Goal: Information Seeking & Learning: Learn about a topic

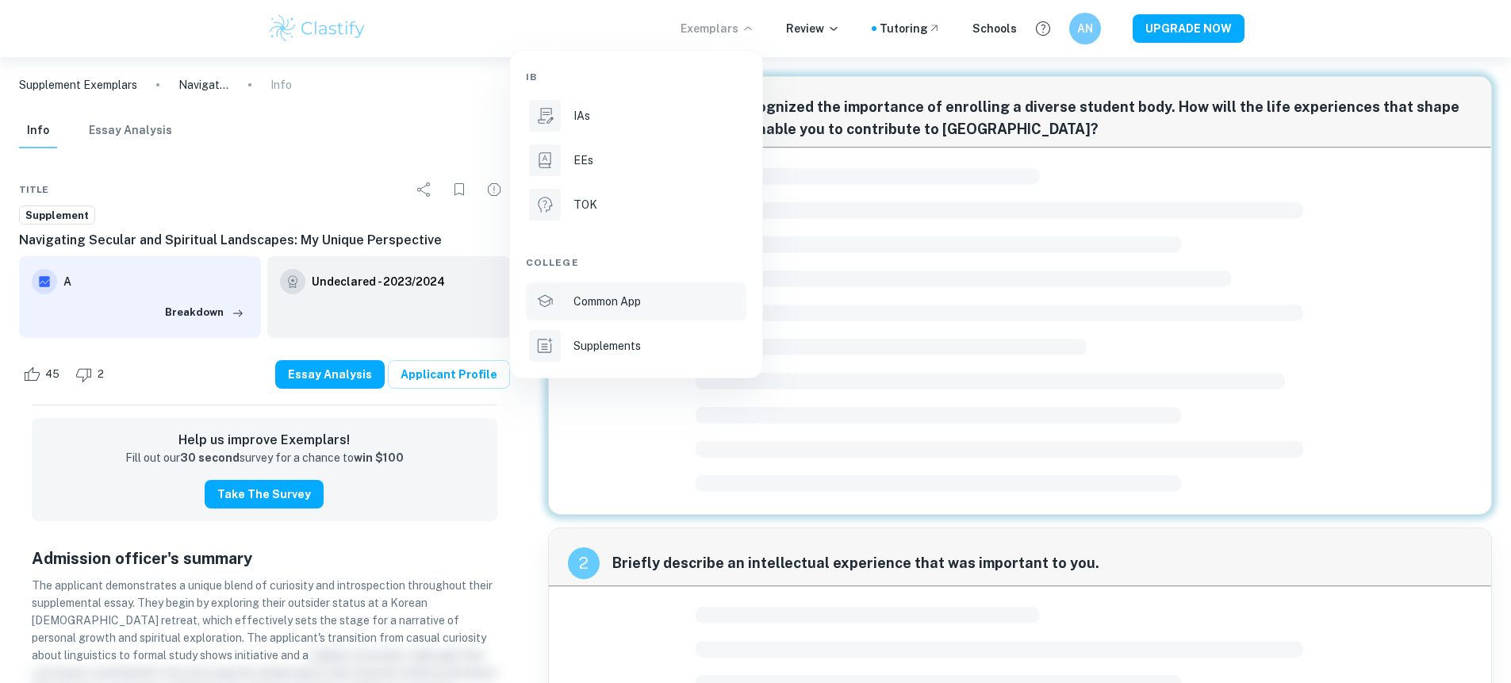
click at [710, 296] on div "Common App" at bounding box center [659, 301] width 170 height 17
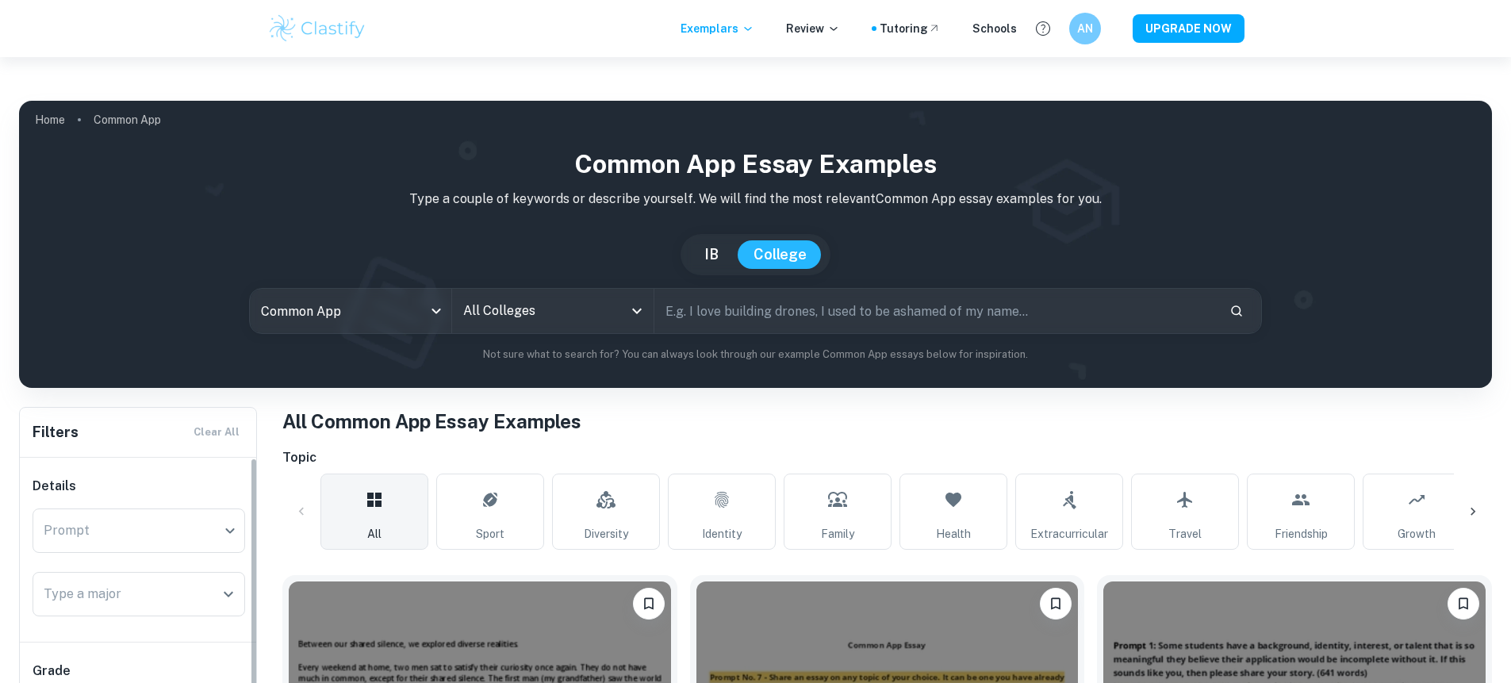
checkbox input "true"
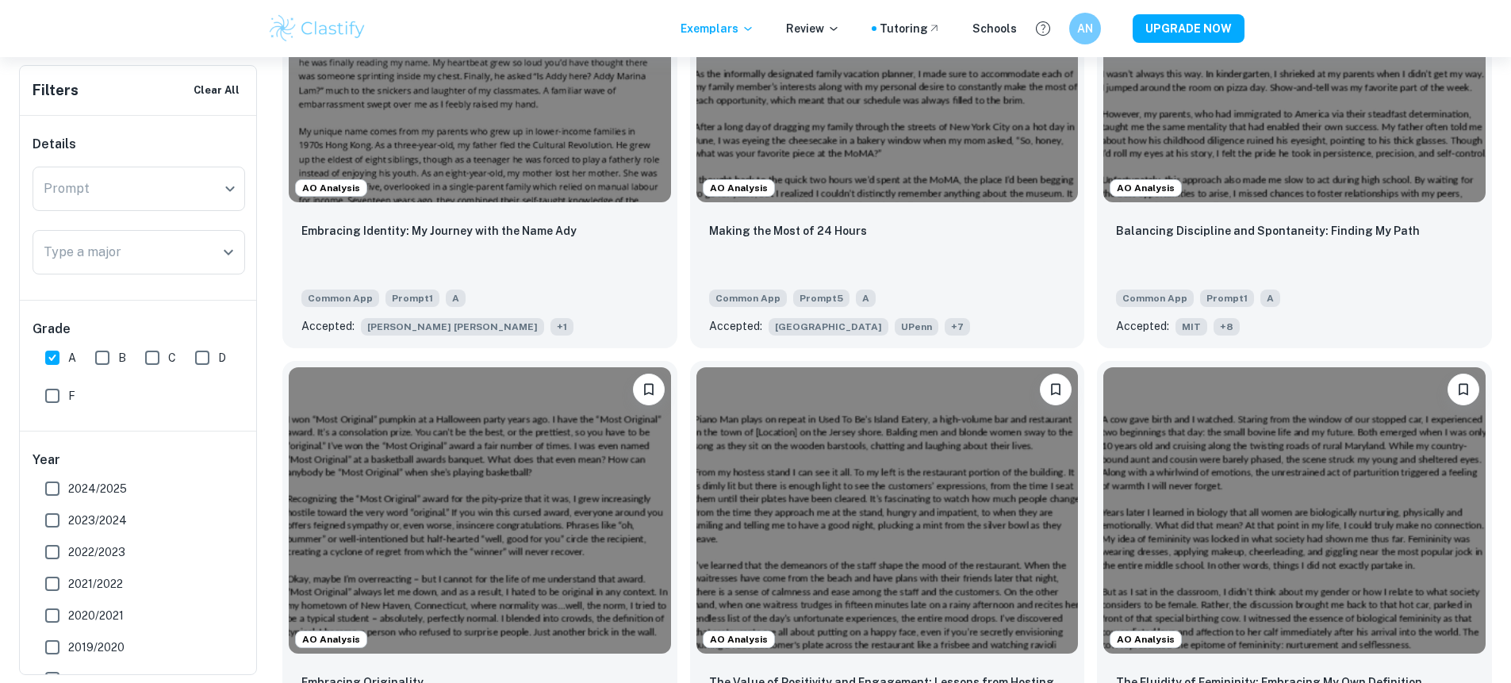
scroll to position [703, 0]
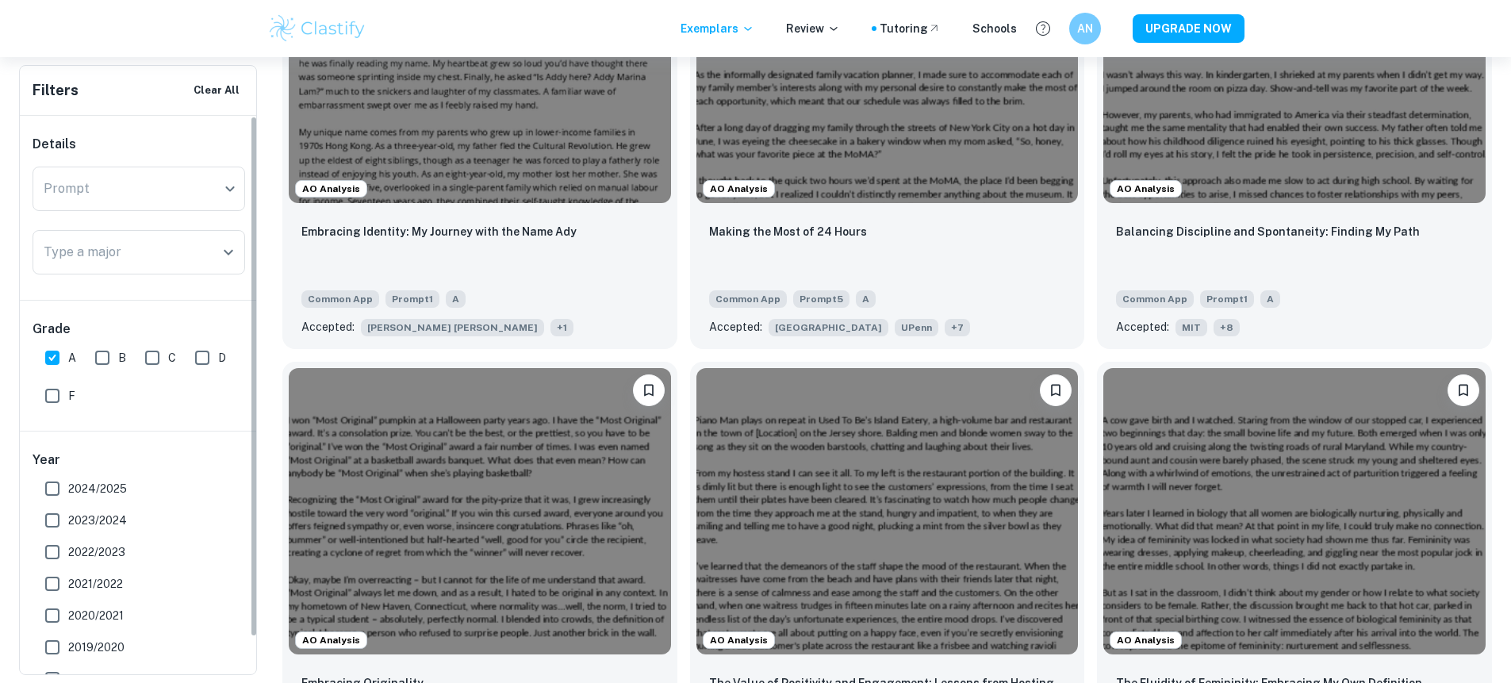
click at [77, 482] on span "2024/2025" at bounding box center [97, 488] width 59 height 17
click at [68, 482] on input "2024/2025" at bounding box center [52, 489] width 32 height 32
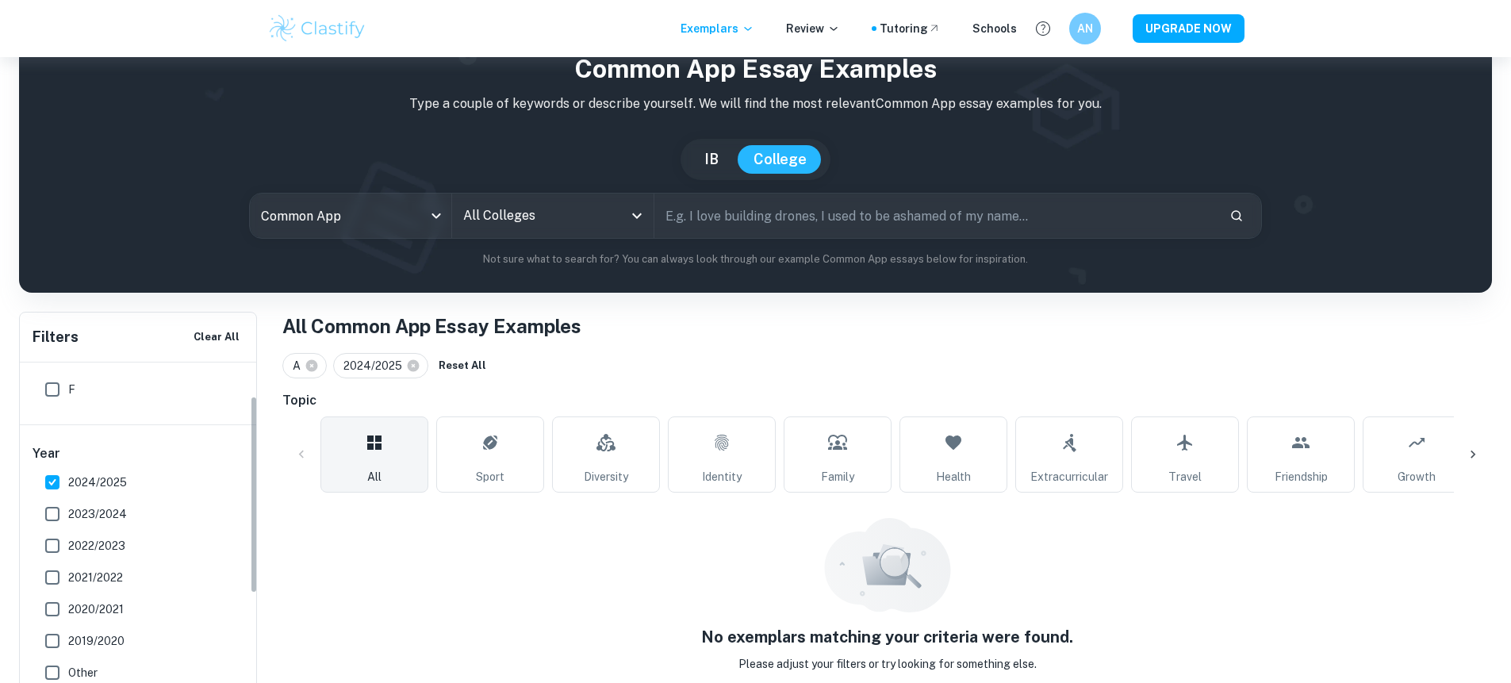
scroll to position [254, 0]
click at [71, 473] on span "2024/2025" at bounding box center [97, 481] width 59 height 17
click at [68, 466] on input "2024/2025" at bounding box center [52, 482] width 32 height 32
checkbox input "false"
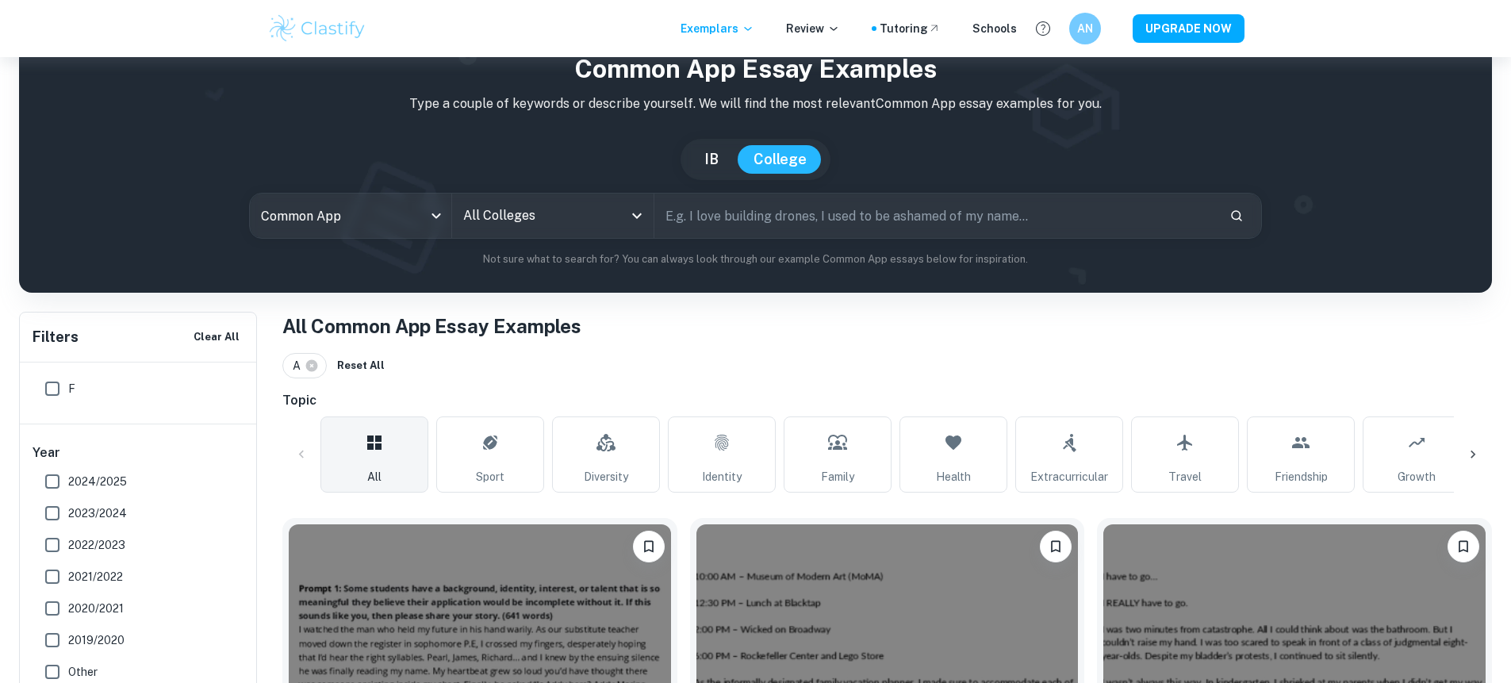
click at [55, 497] on input "2023/2024" at bounding box center [52, 513] width 32 height 32
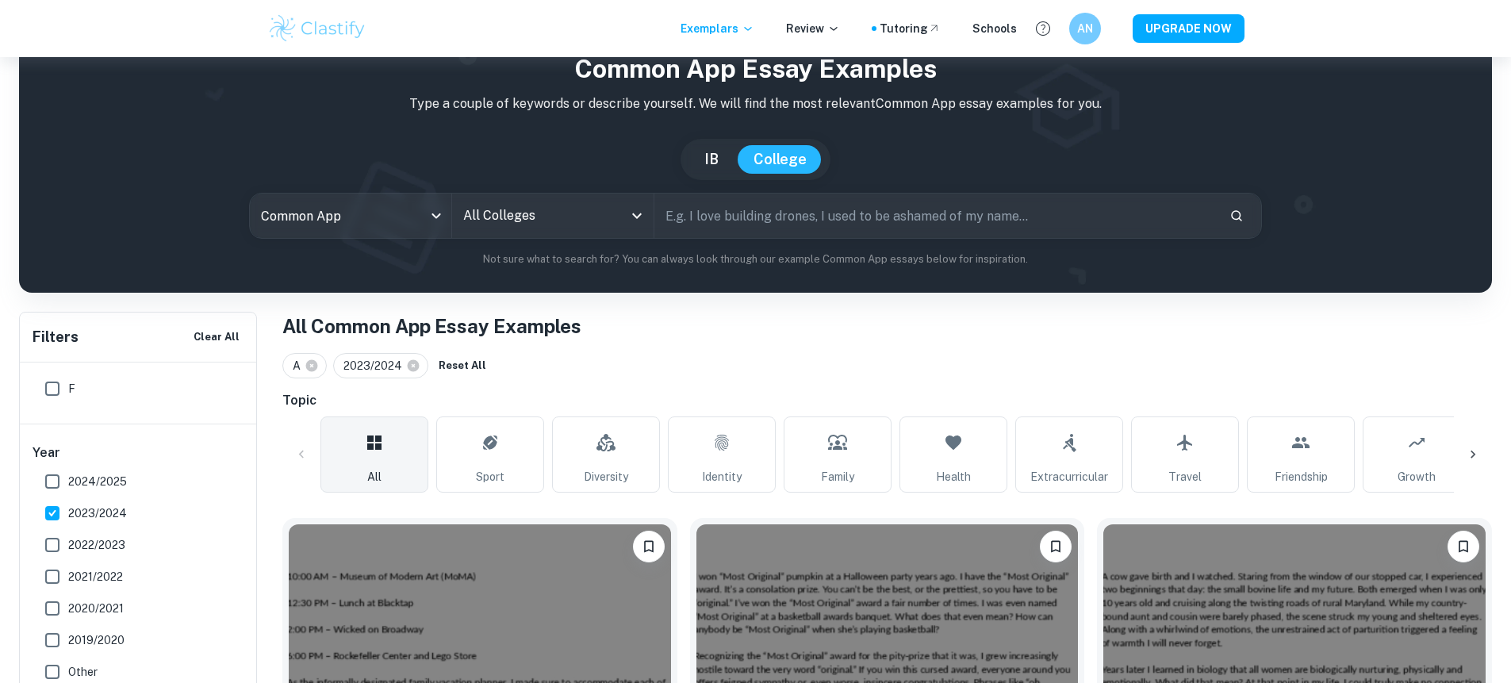
click at [54, 497] on input "2023/2024" at bounding box center [52, 513] width 32 height 32
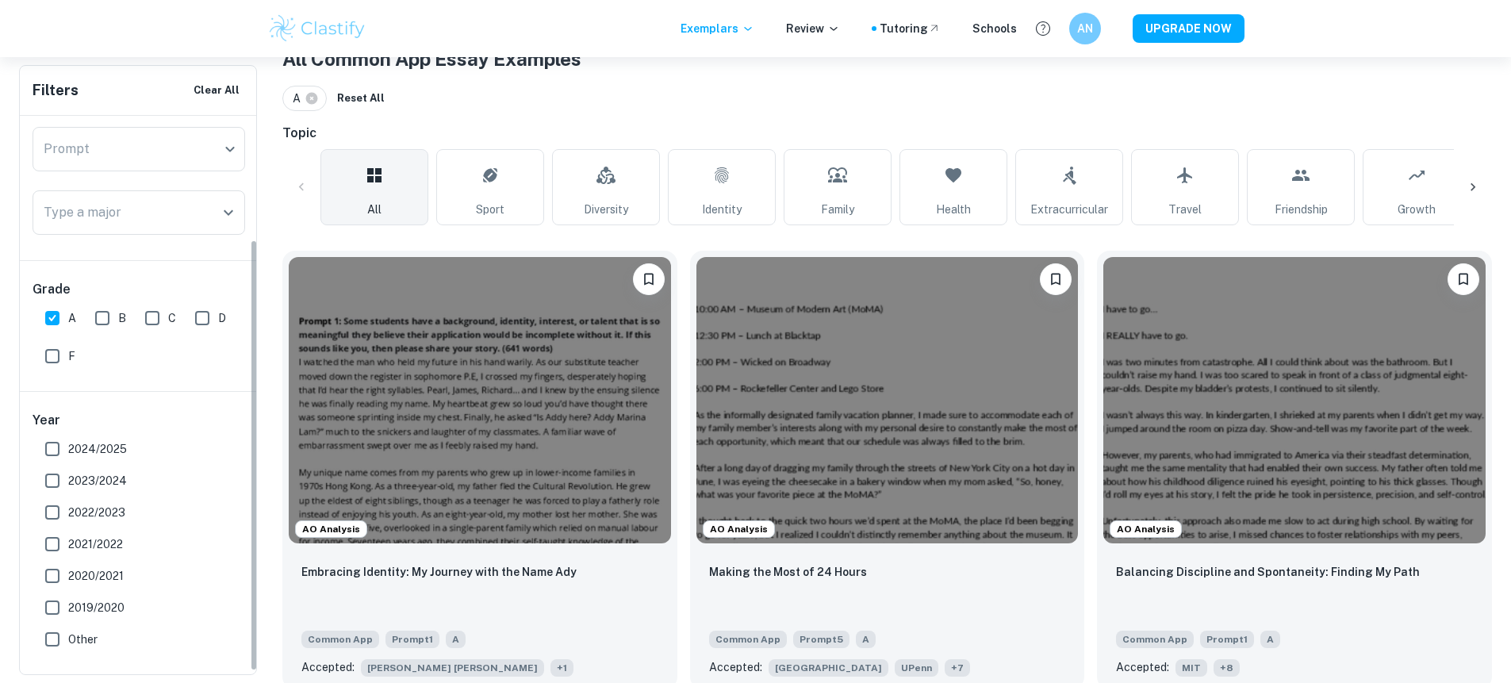
scroll to position [40, 0]
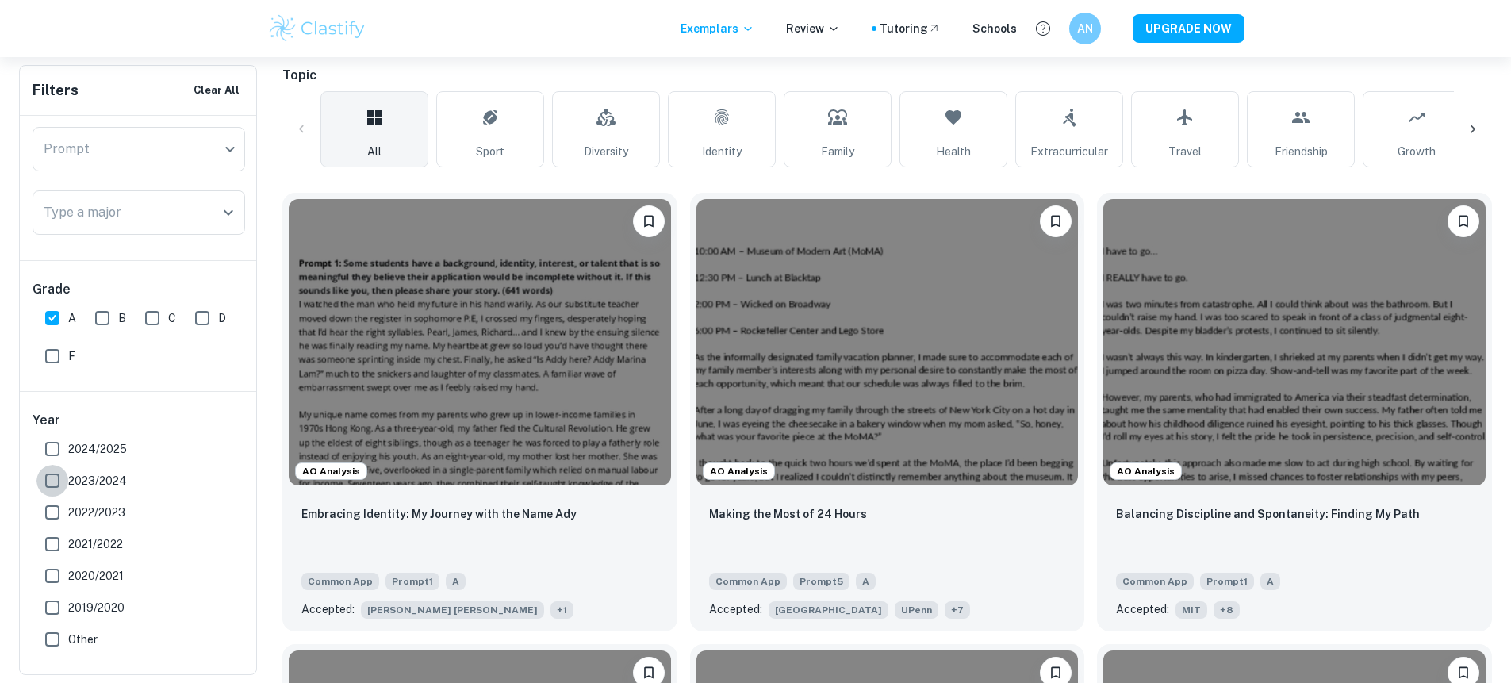
click at [52, 486] on input "2023/2024" at bounding box center [52, 481] width 32 height 32
checkbox input "true"
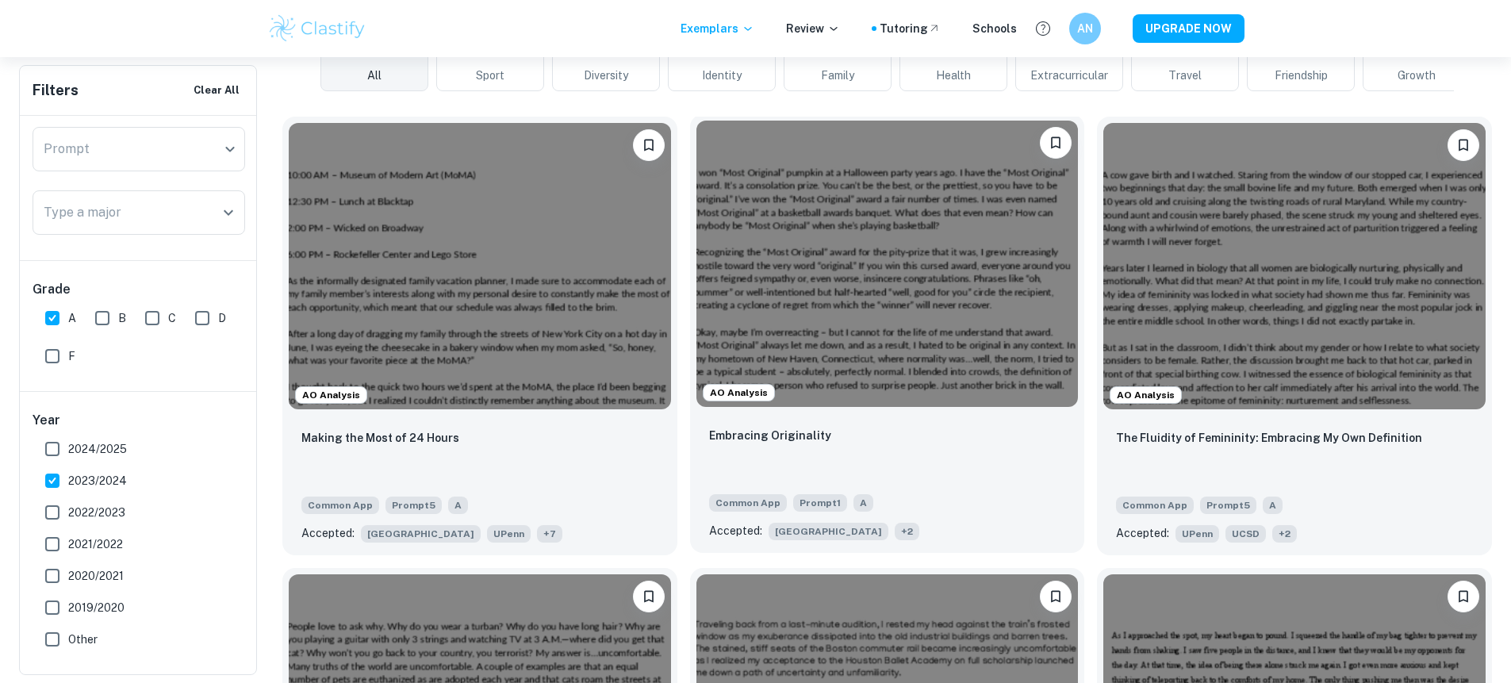
scroll to position [523, 0]
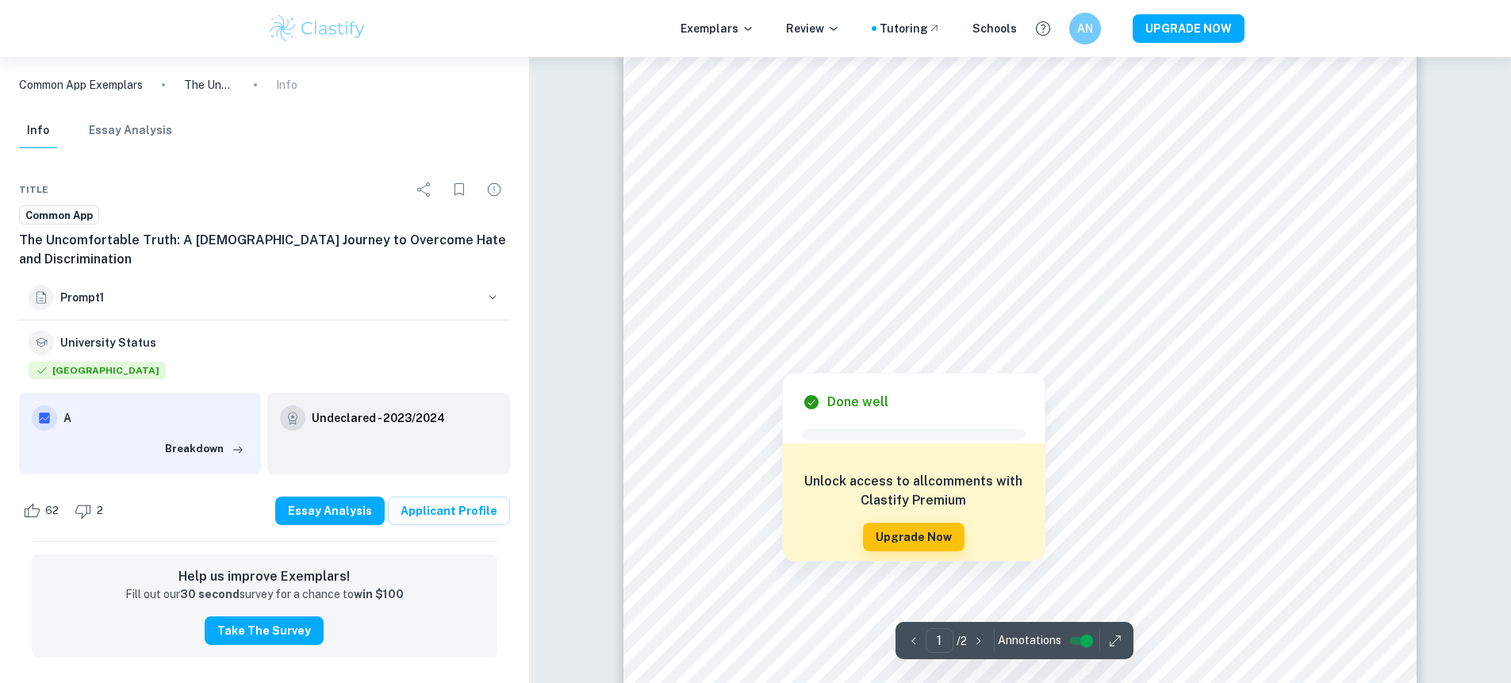
scroll to position [499, 0]
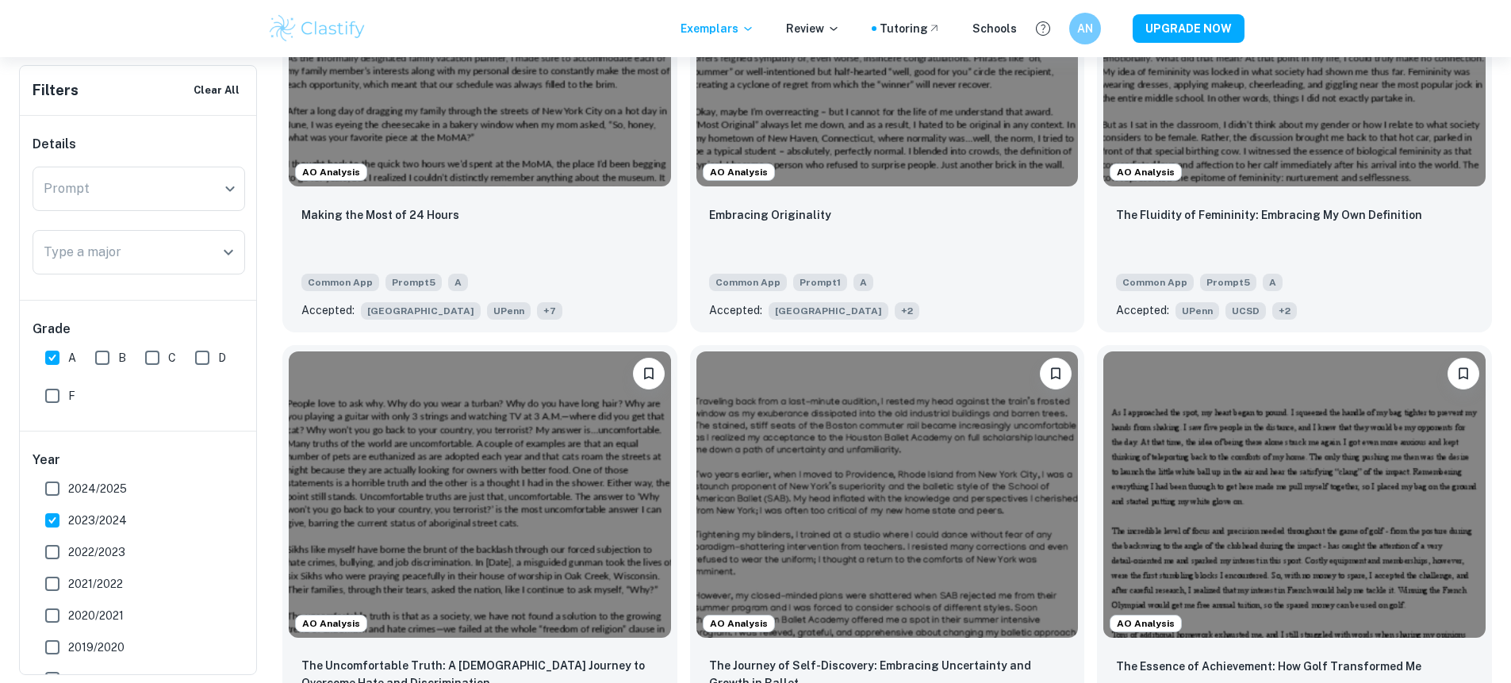
scroll to position [715, 0]
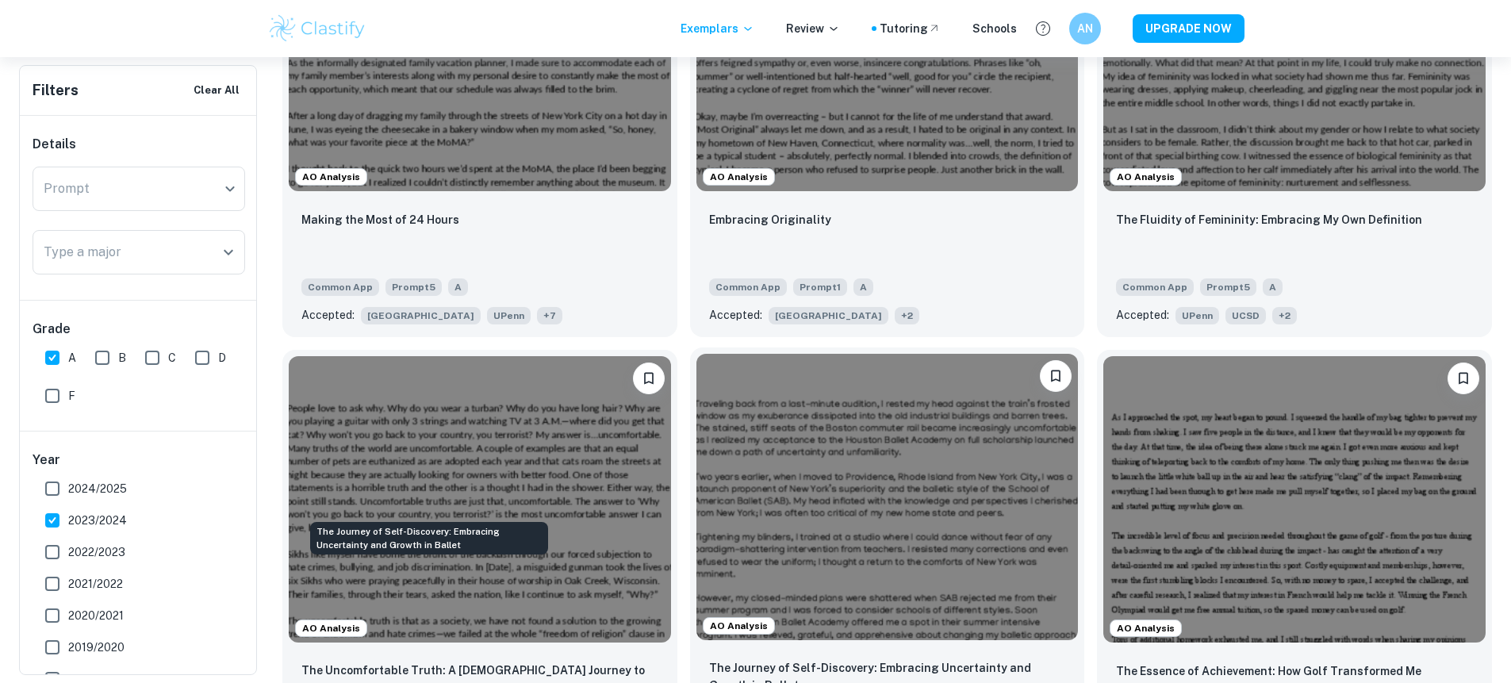
click at [709, 659] on p "The Journey of Self-Discovery: Embracing Uncertainty and Growth in Ballet" at bounding box center [887, 676] width 357 height 35
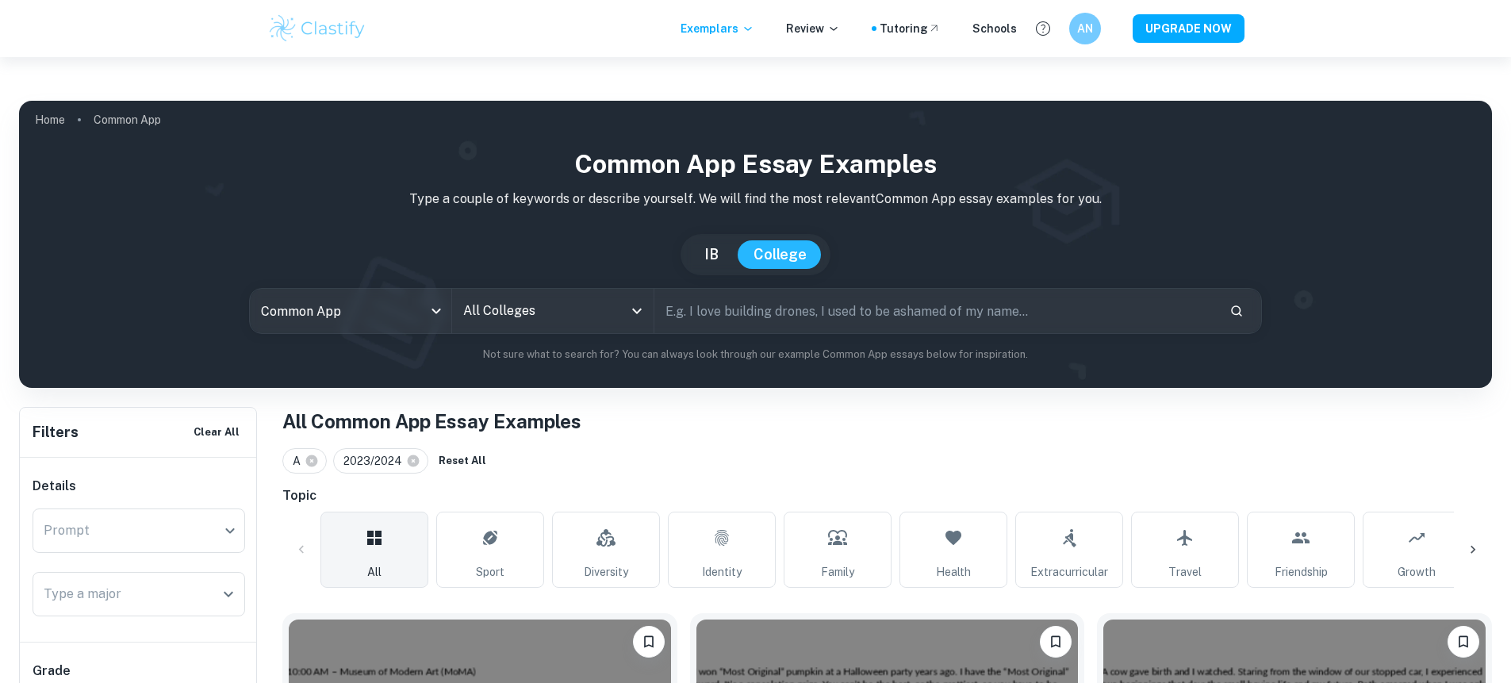
scroll to position [715, 0]
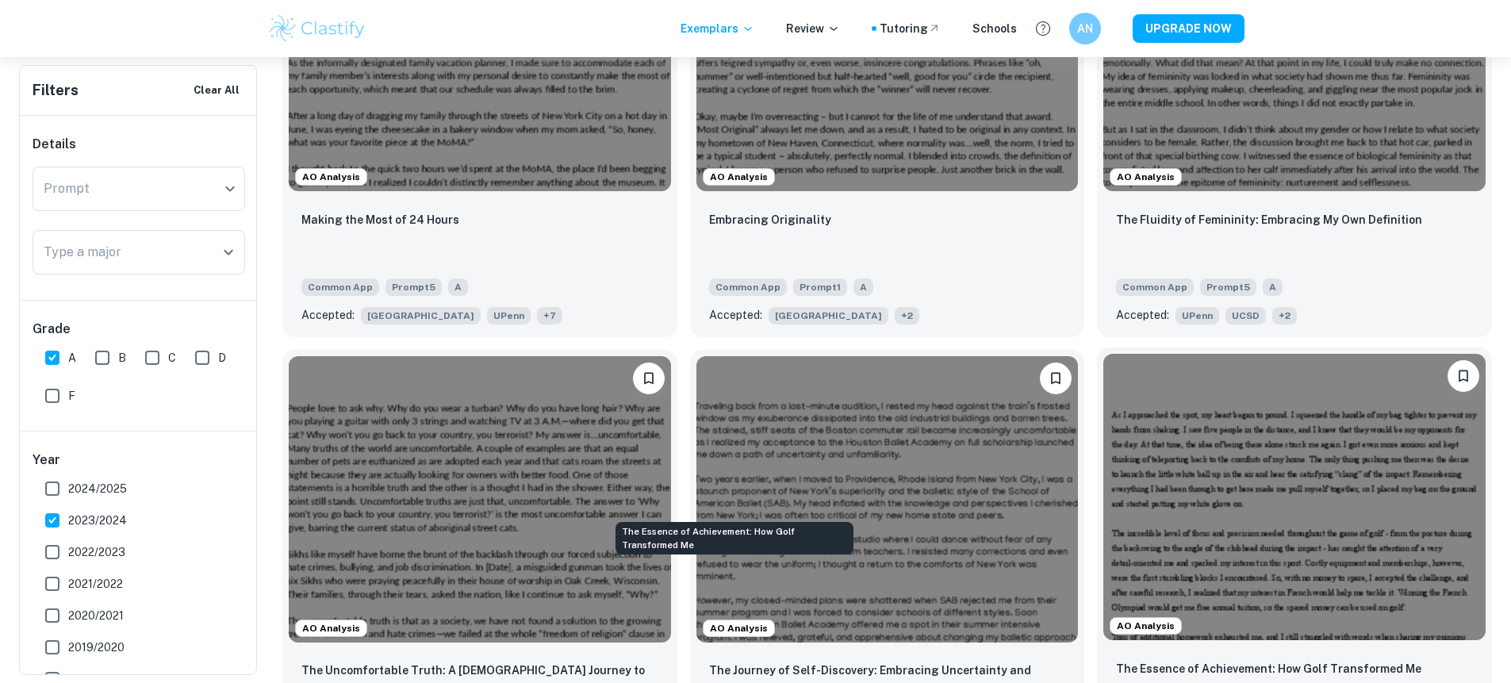
click at [1116, 660] on p "The Essence of Achievement: How Golf Transformed Me" at bounding box center [1268, 668] width 305 height 17
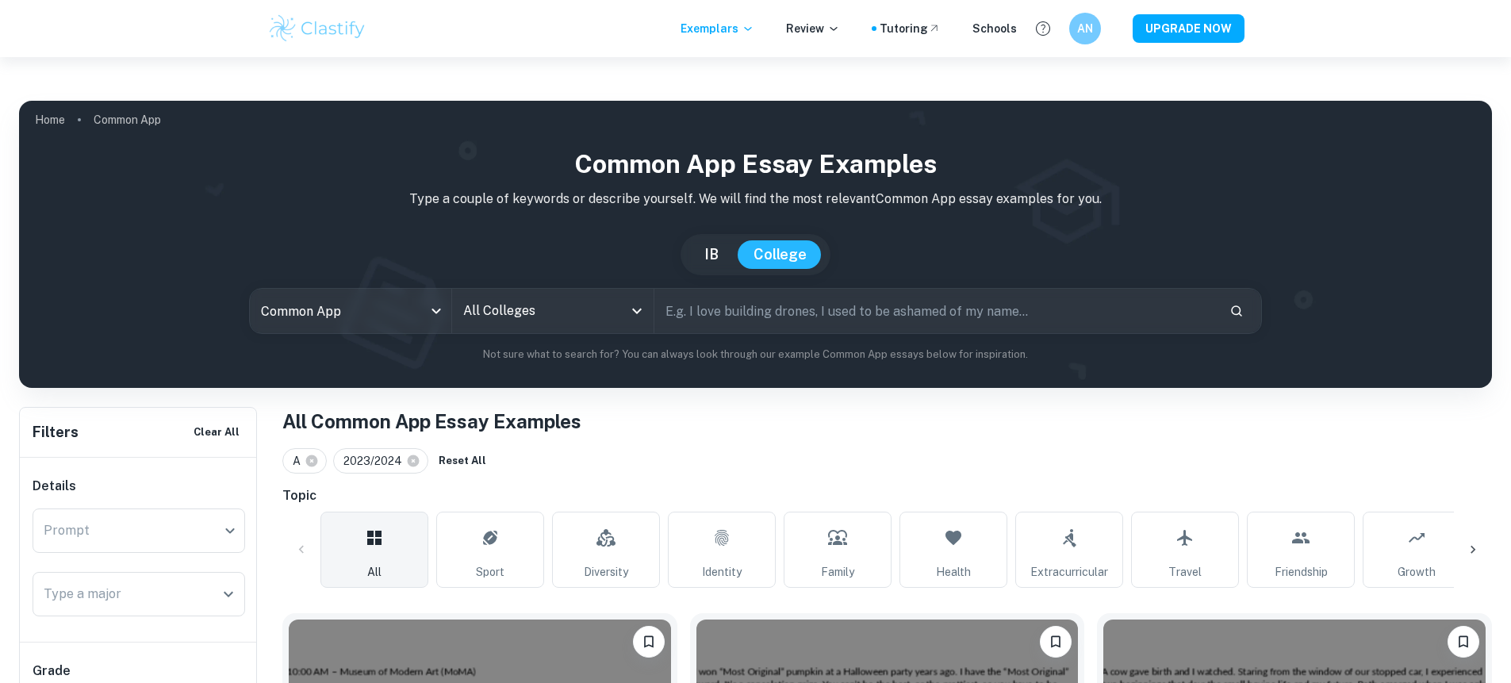
click at [498, 296] on input "All Colleges" at bounding box center [540, 311] width 163 height 30
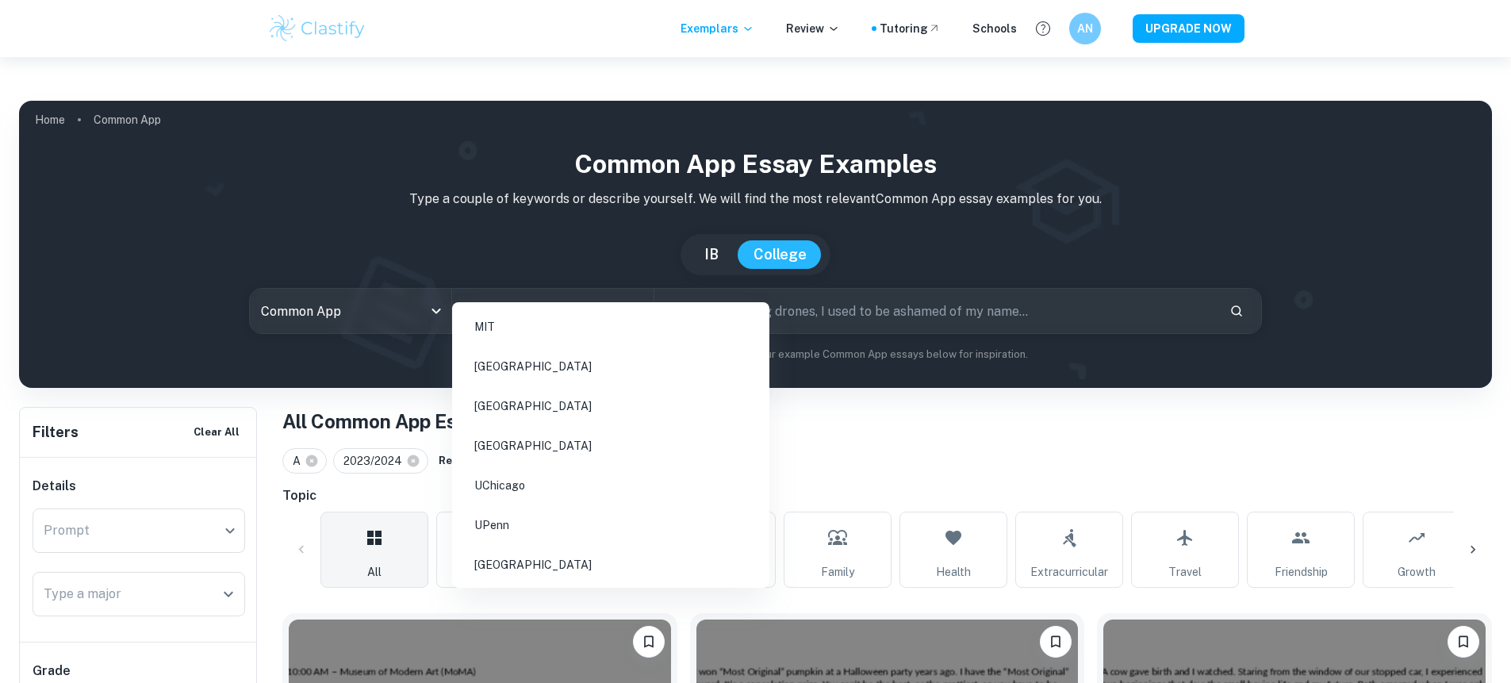
click at [528, 370] on li "[GEOGRAPHIC_DATA]" at bounding box center [611, 366] width 305 height 36
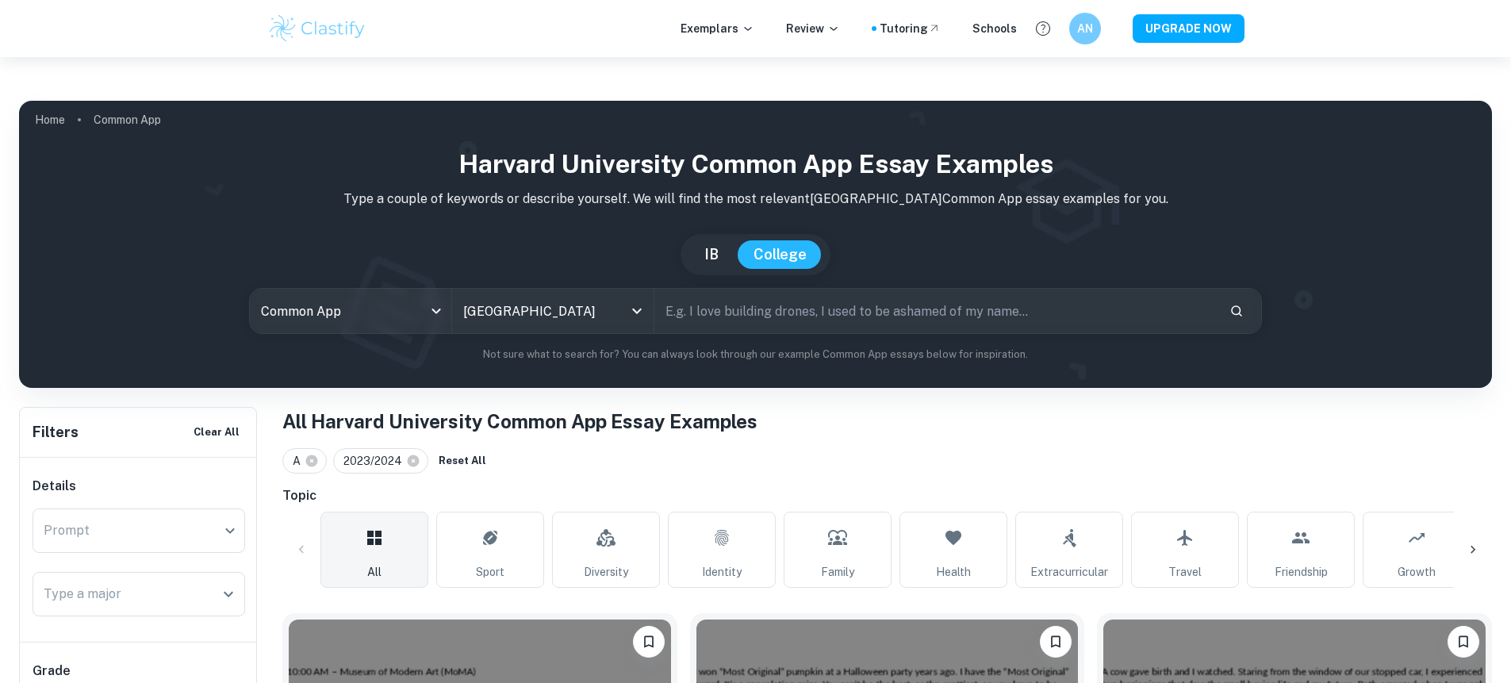
scroll to position [495, 0]
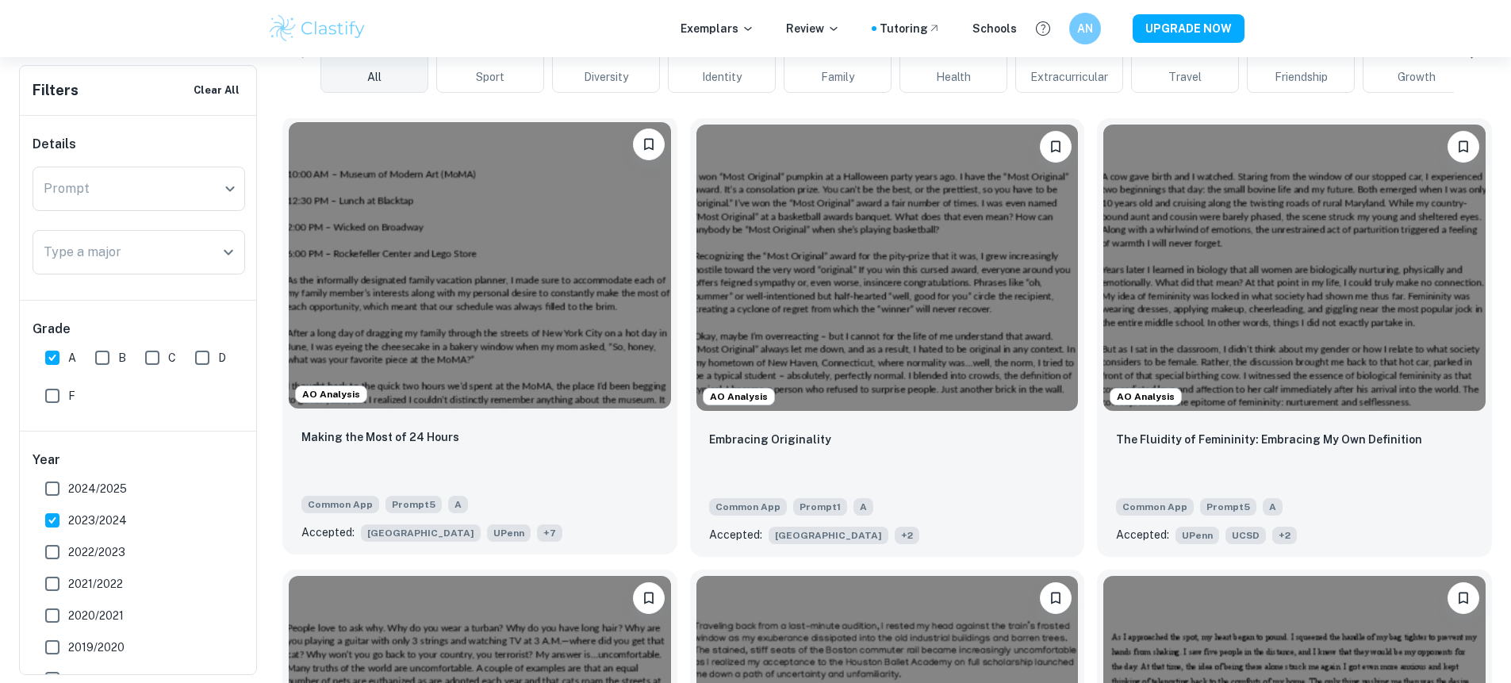
click at [501, 428] on div "Making the Most of 24 Hours" at bounding box center [479, 455] width 357 height 54
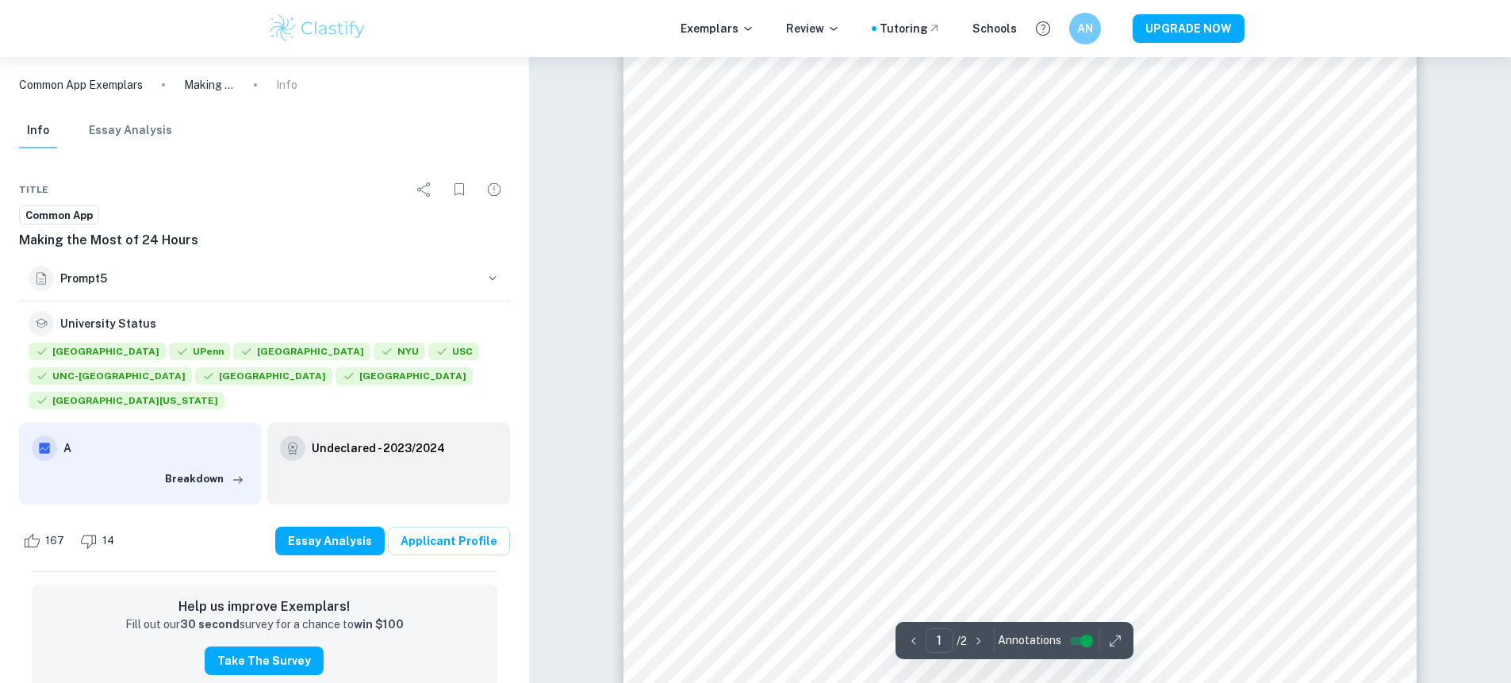
scroll to position [339, 0]
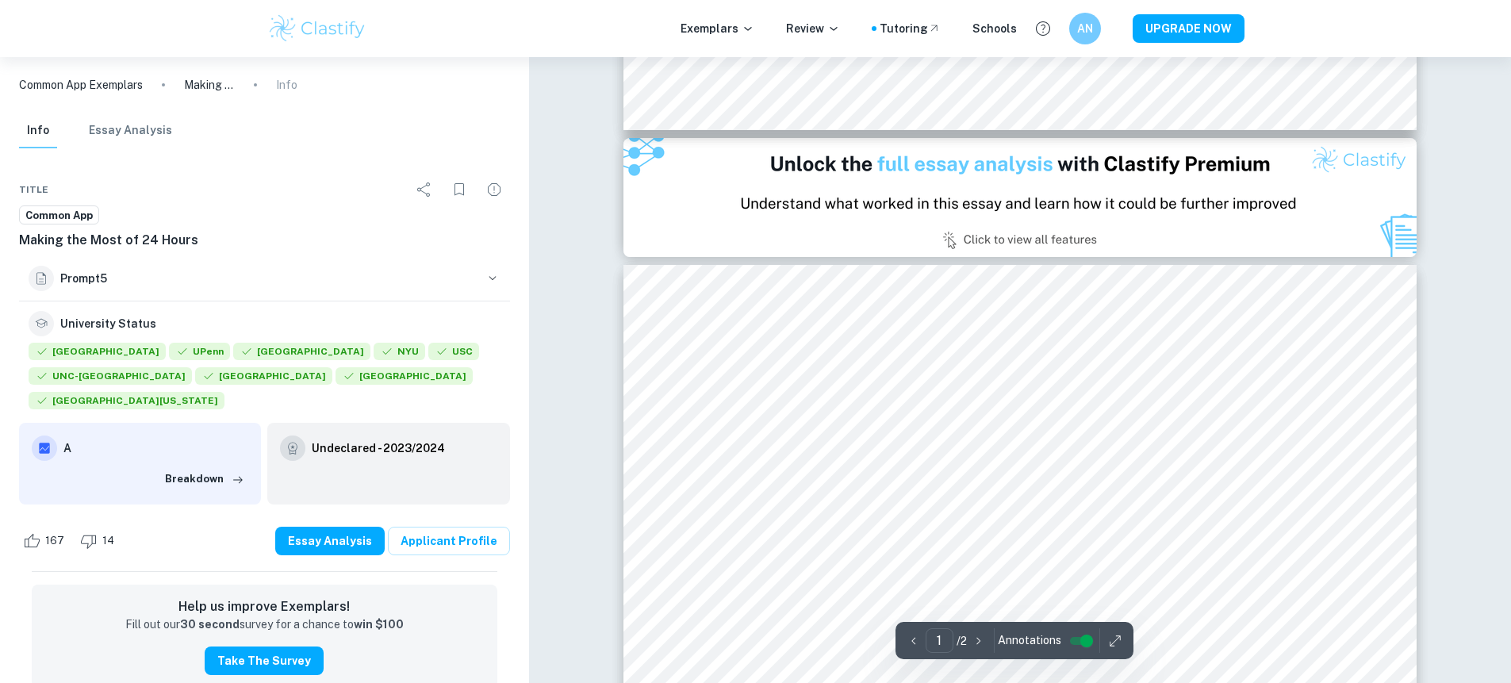
type input "2"
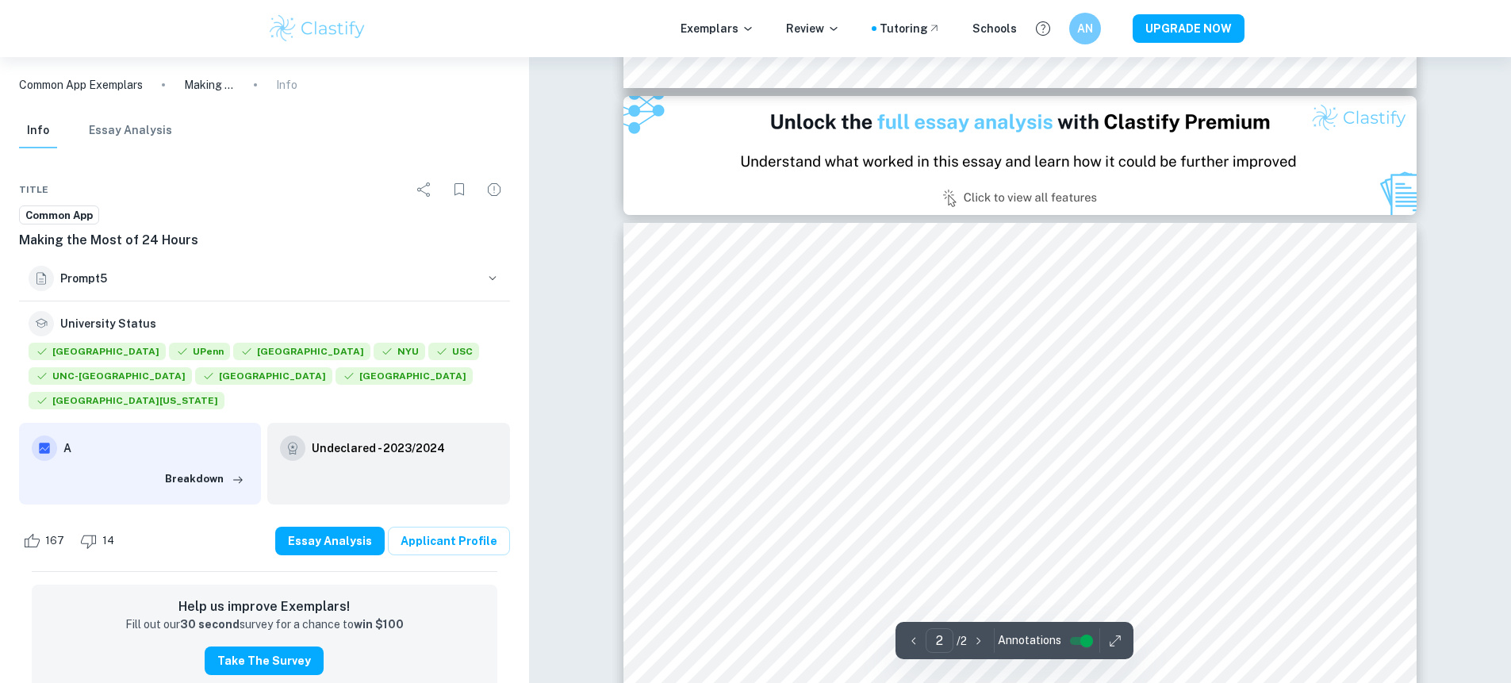
scroll to position [1258, 0]
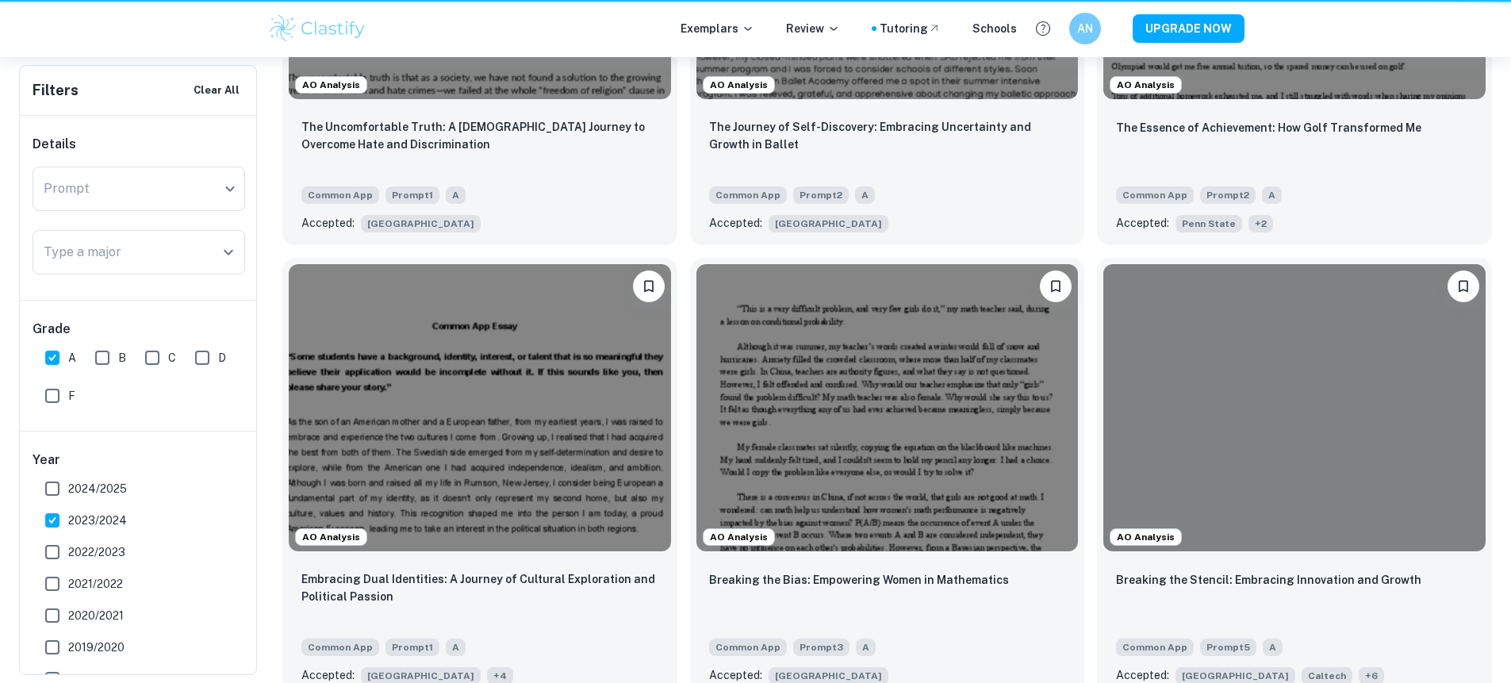
scroll to position [495, 0]
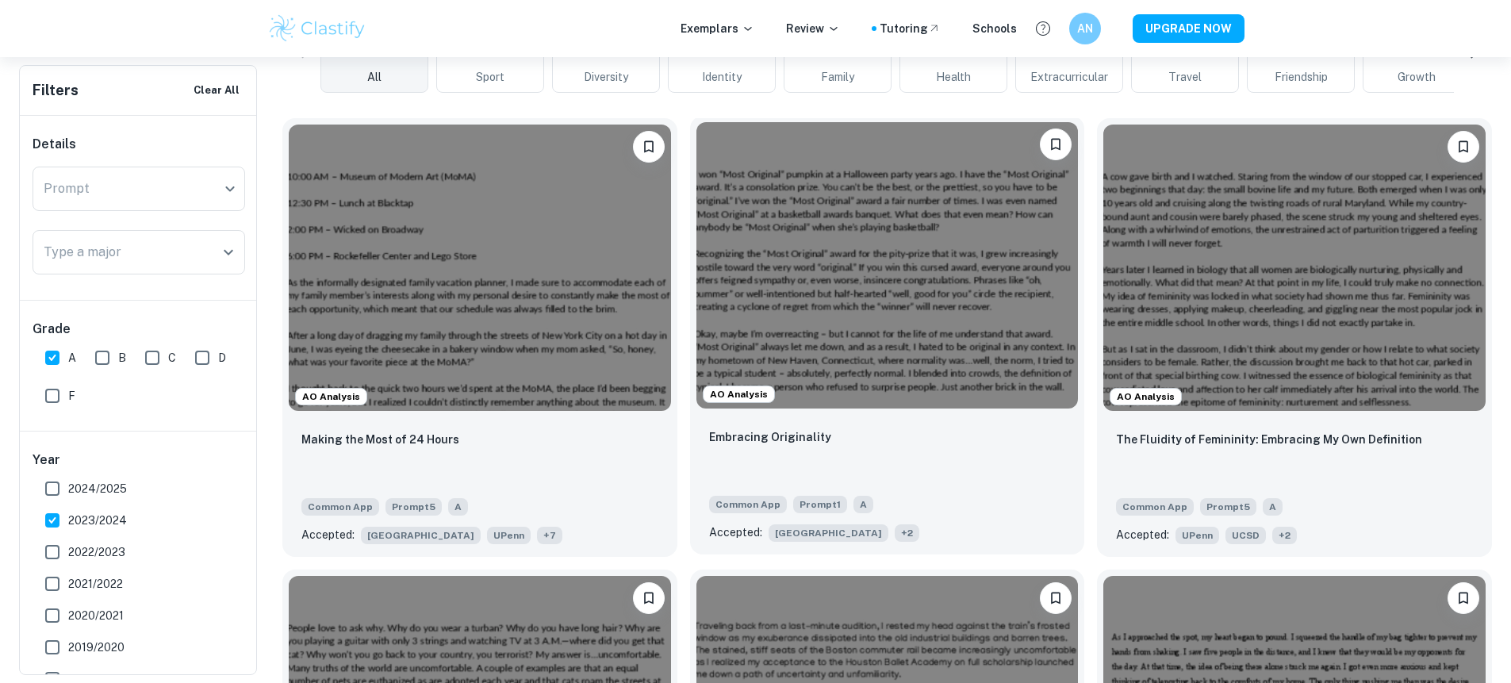
click at [752, 428] on div "Embracing Originality" at bounding box center [887, 455] width 357 height 54
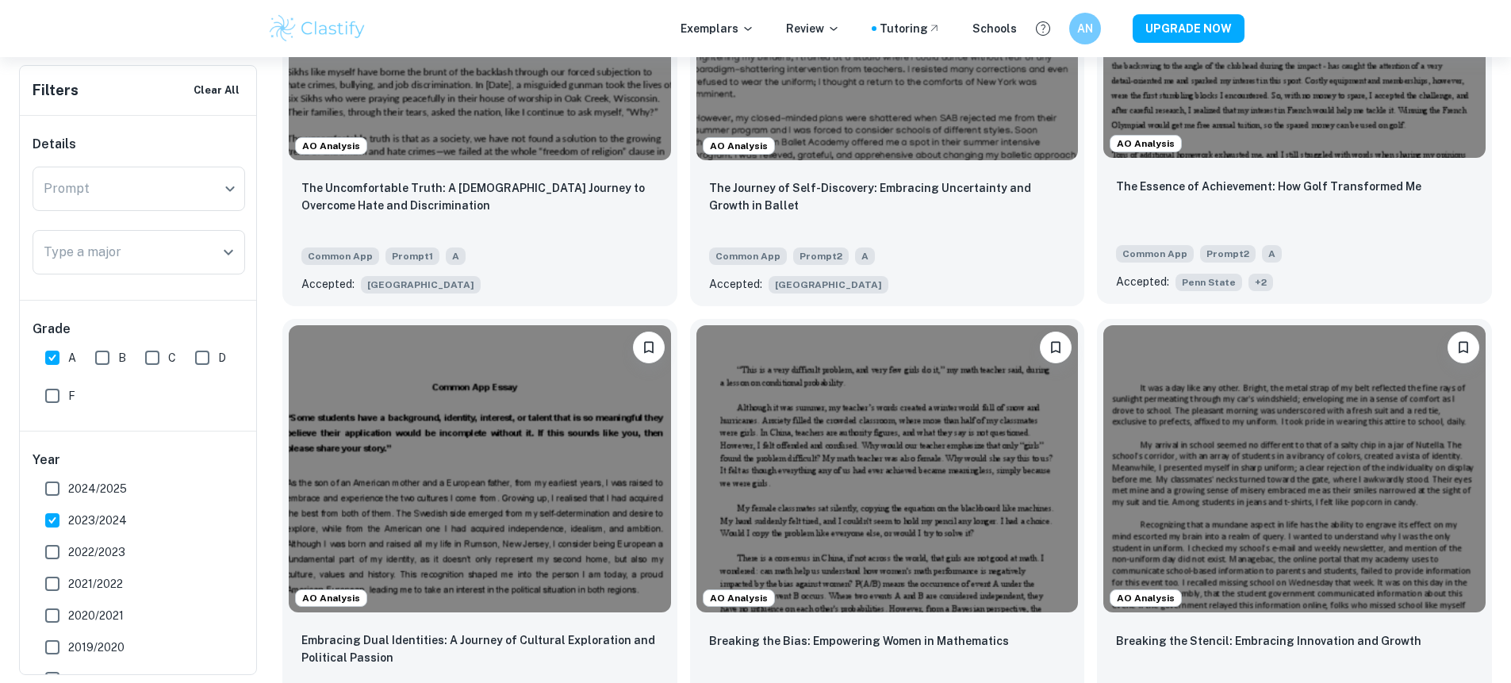
scroll to position [1212, 0]
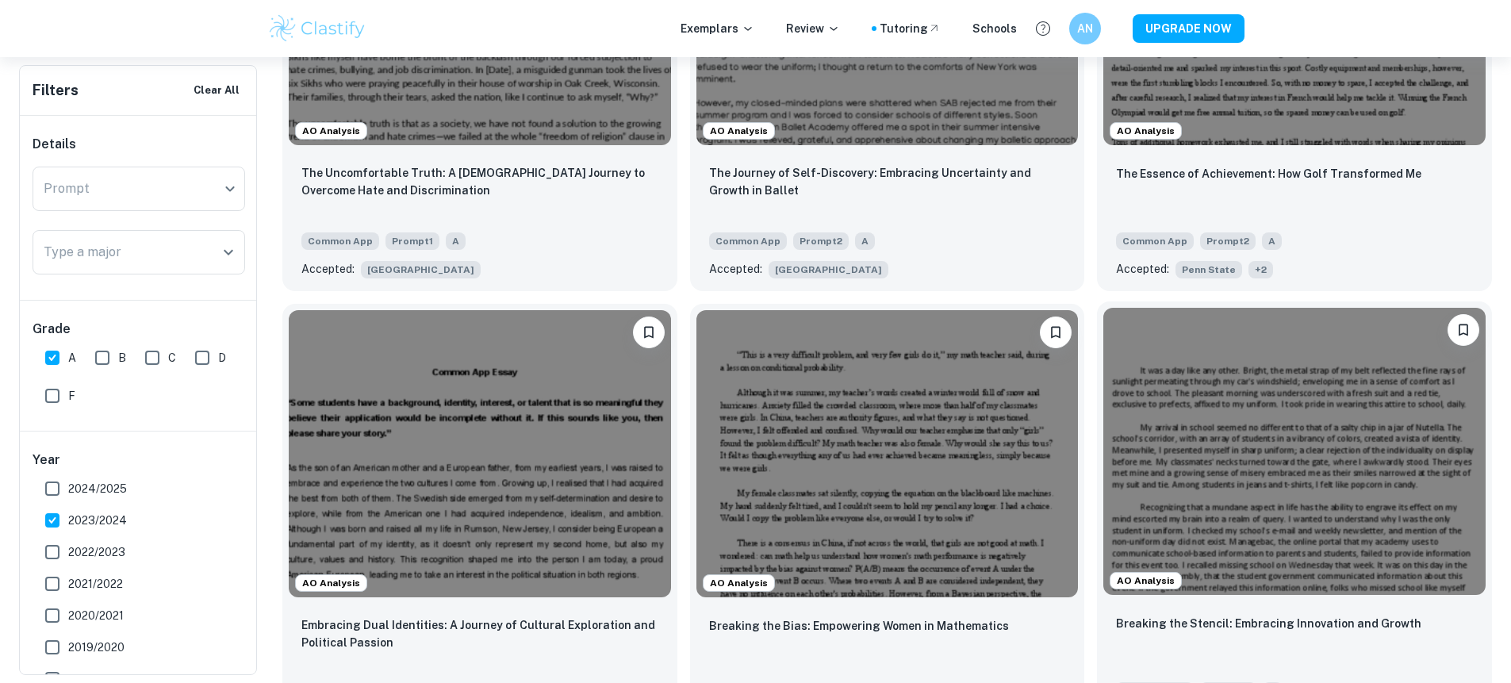
click at [1104, 308] on img at bounding box center [1295, 451] width 382 height 286
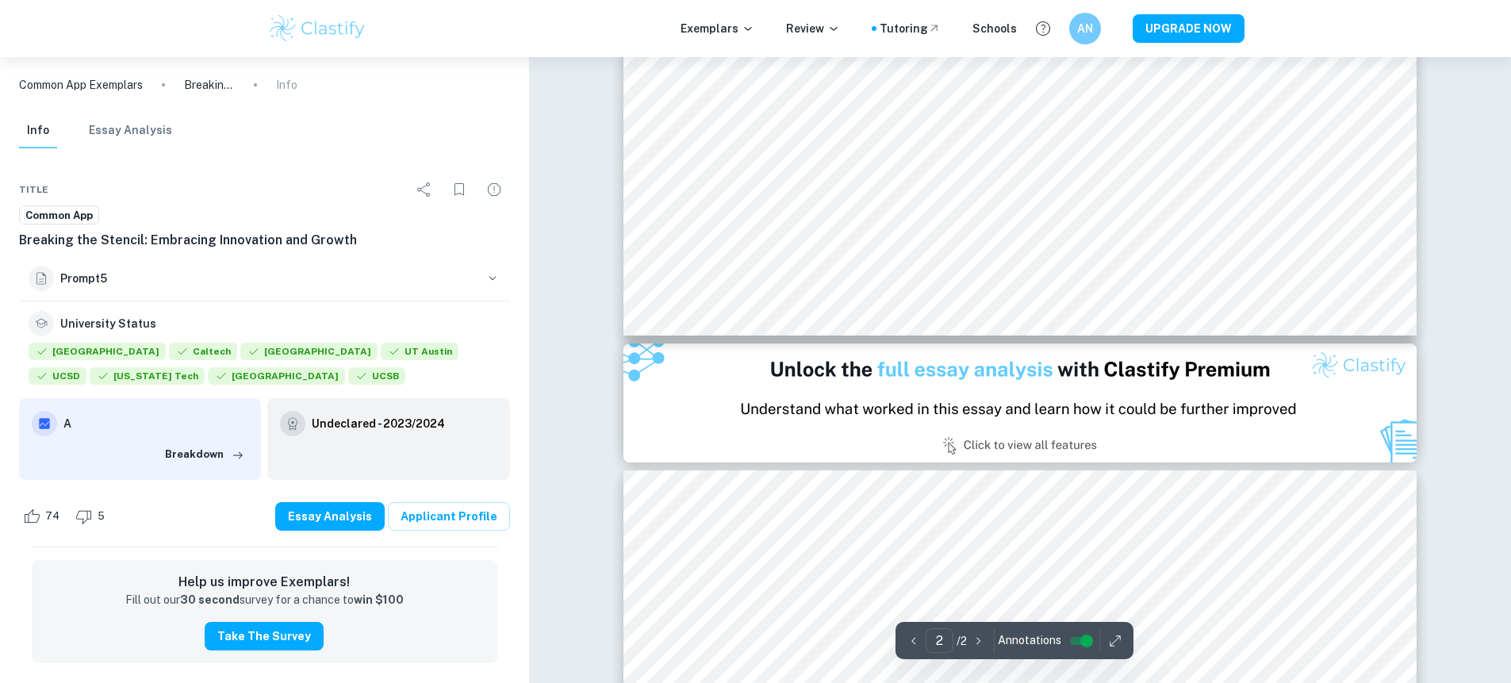
scroll to position [1060, 0]
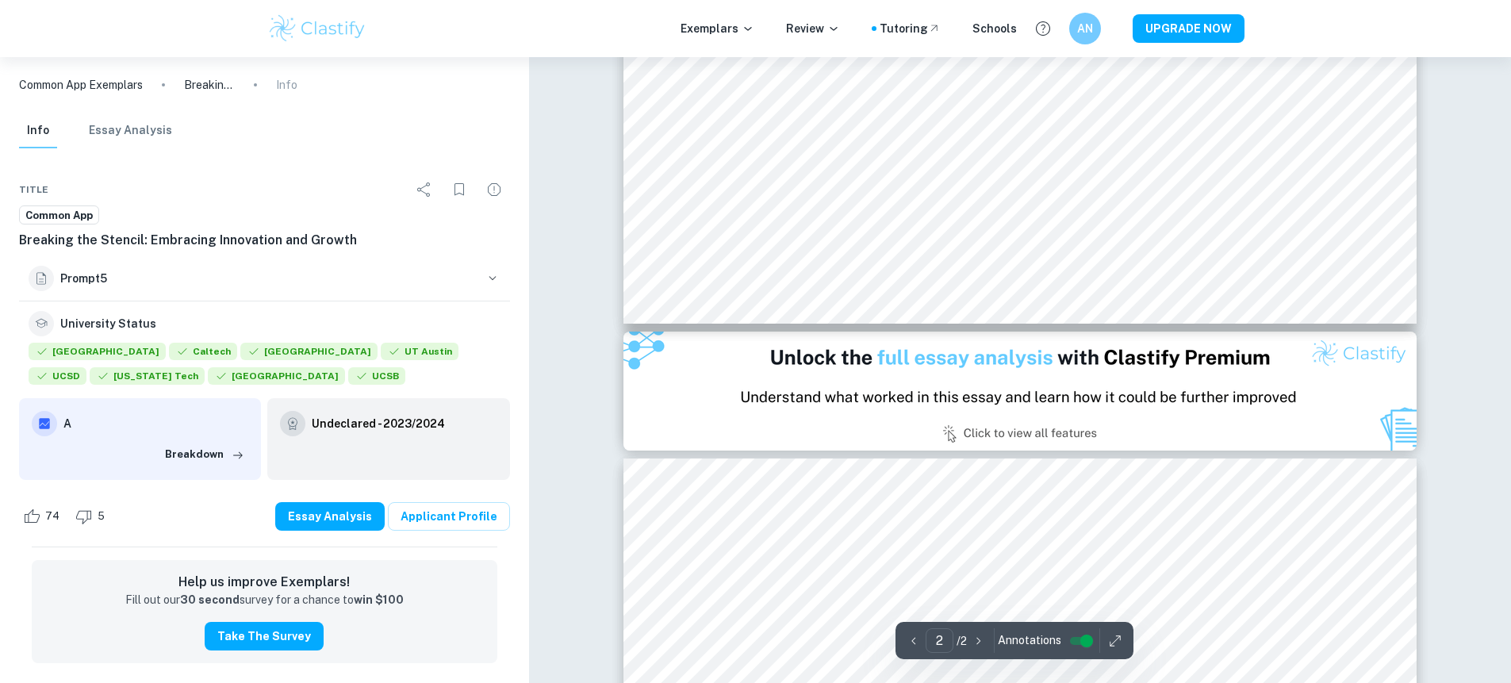
type input "1"
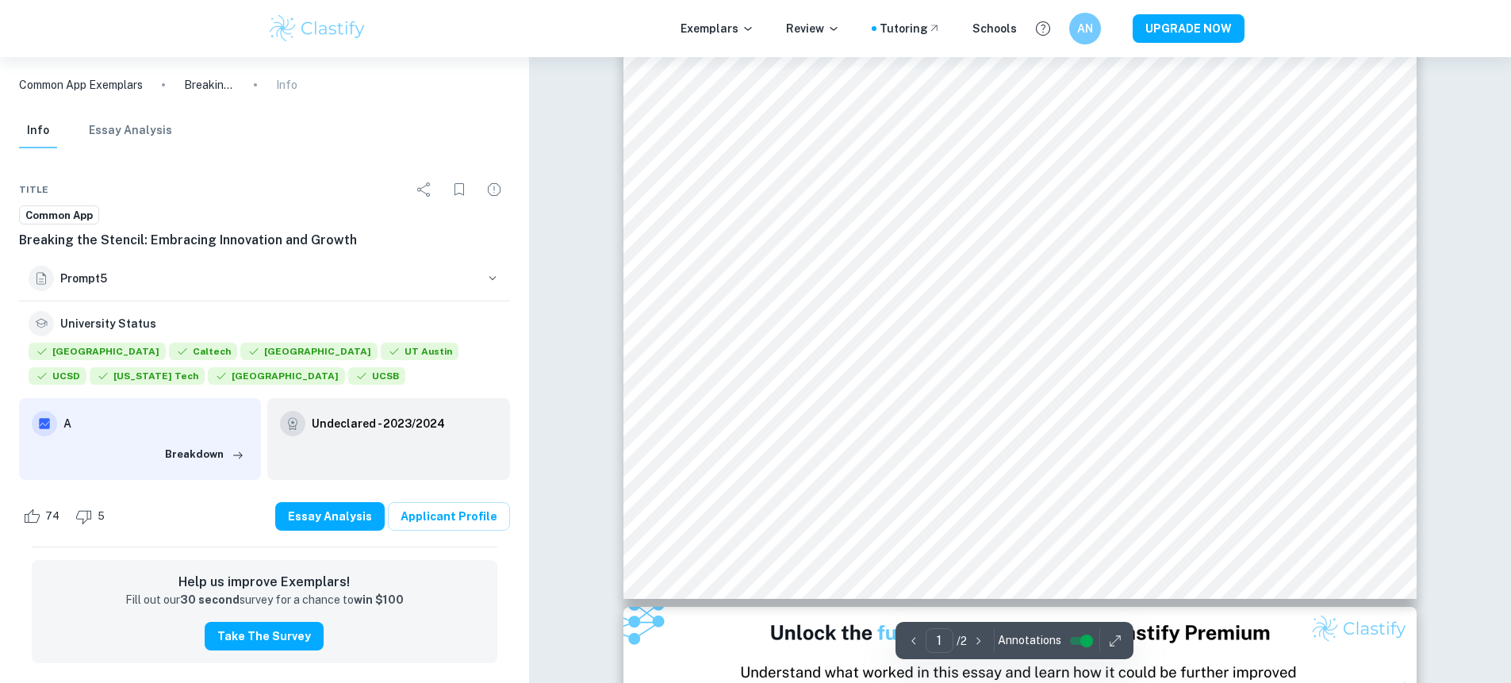
scroll to position [543, 0]
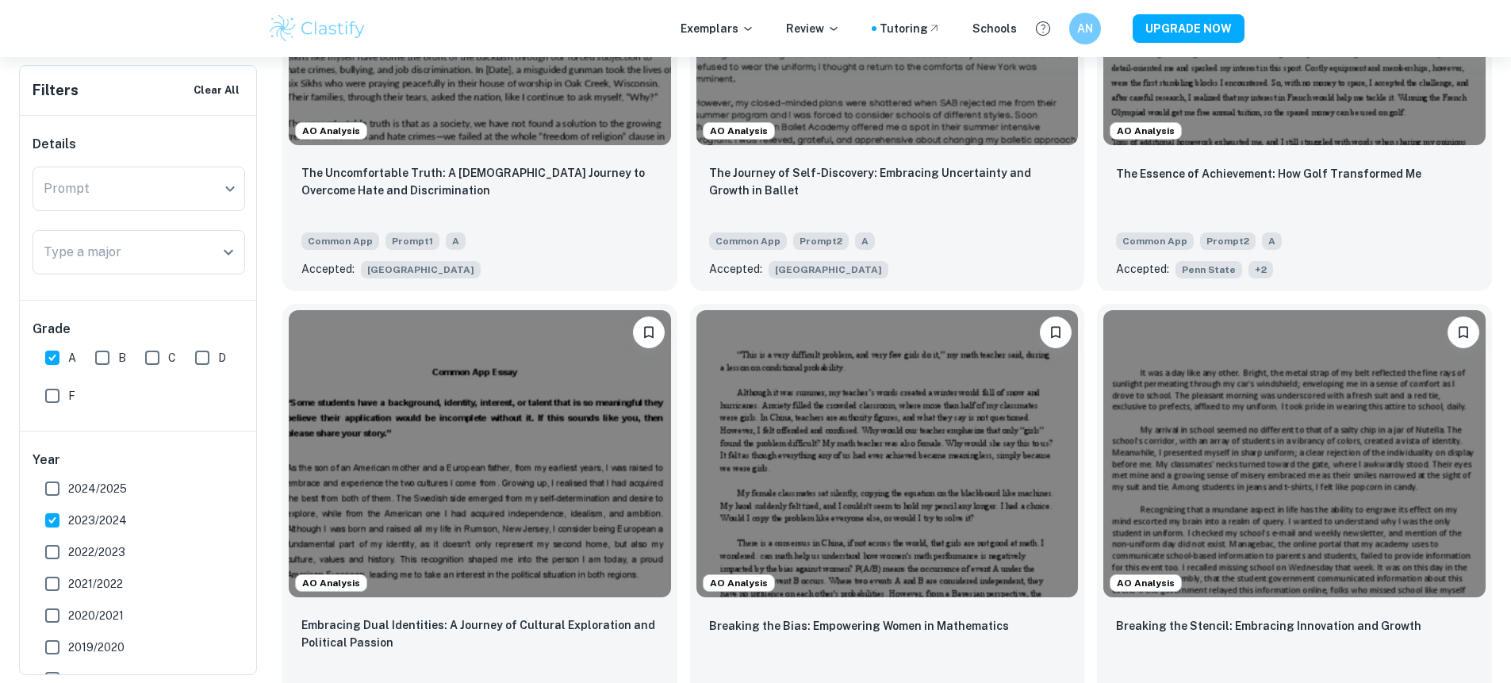
scroll to position [1492, 0]
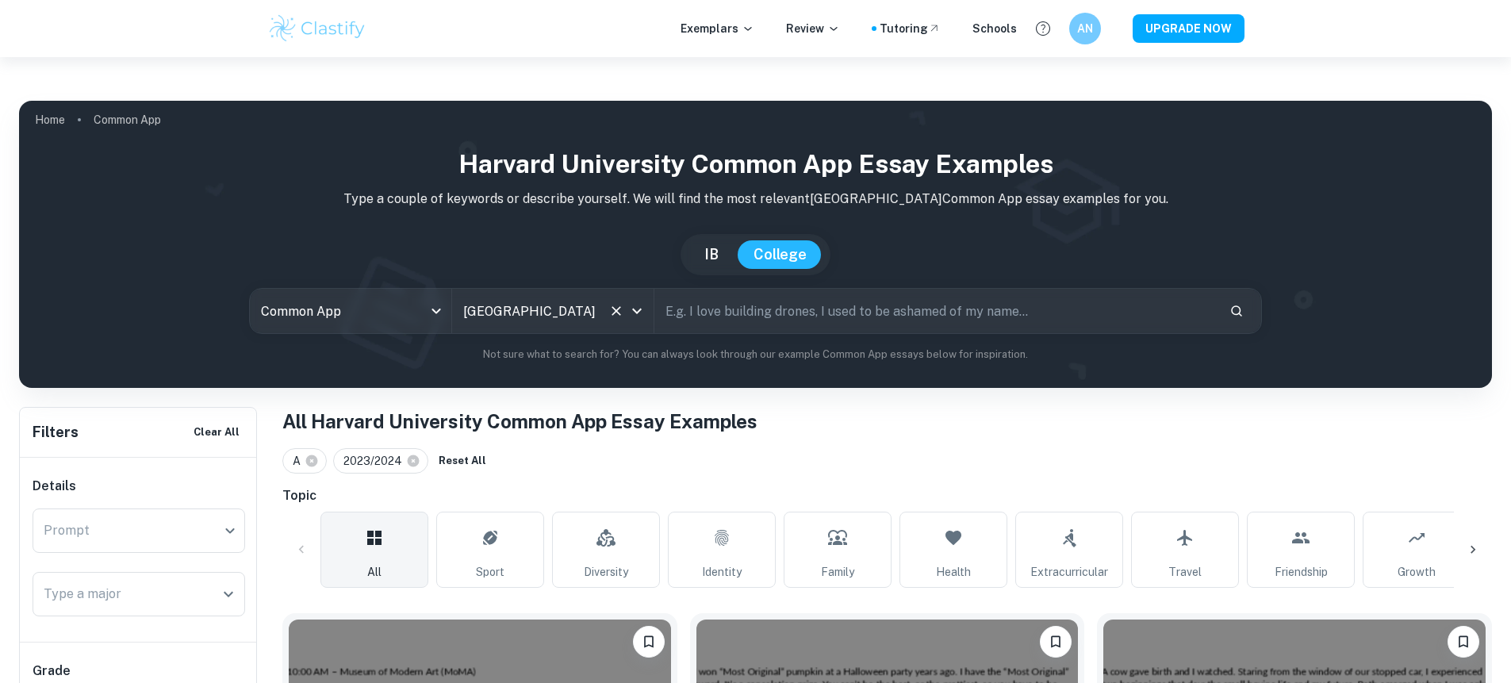
click at [501, 295] on div "[GEOGRAPHIC_DATA] All Colleges" at bounding box center [553, 311] width 202 height 44
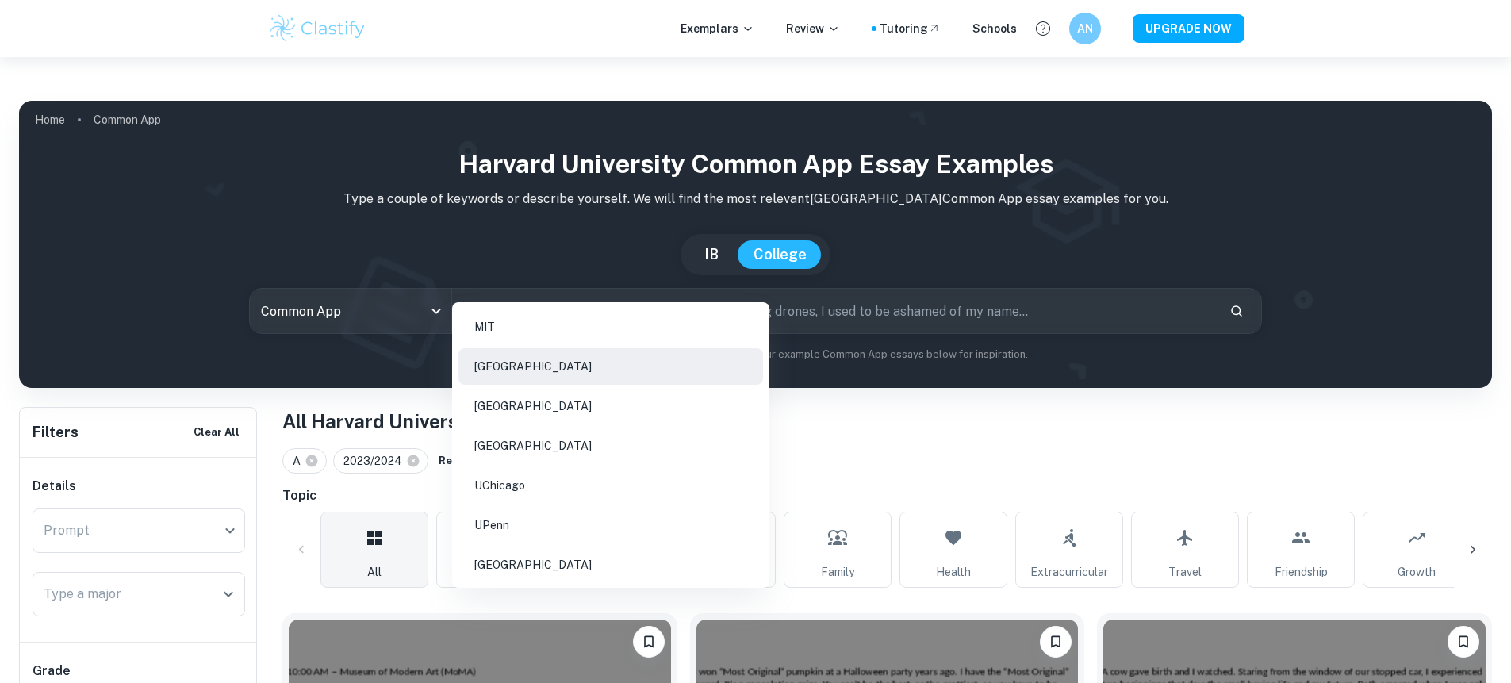
click at [598, 372] on li "[GEOGRAPHIC_DATA]" at bounding box center [611, 366] width 305 height 36
click at [569, 296] on input "[GEOGRAPHIC_DATA]" at bounding box center [530, 311] width 143 height 30
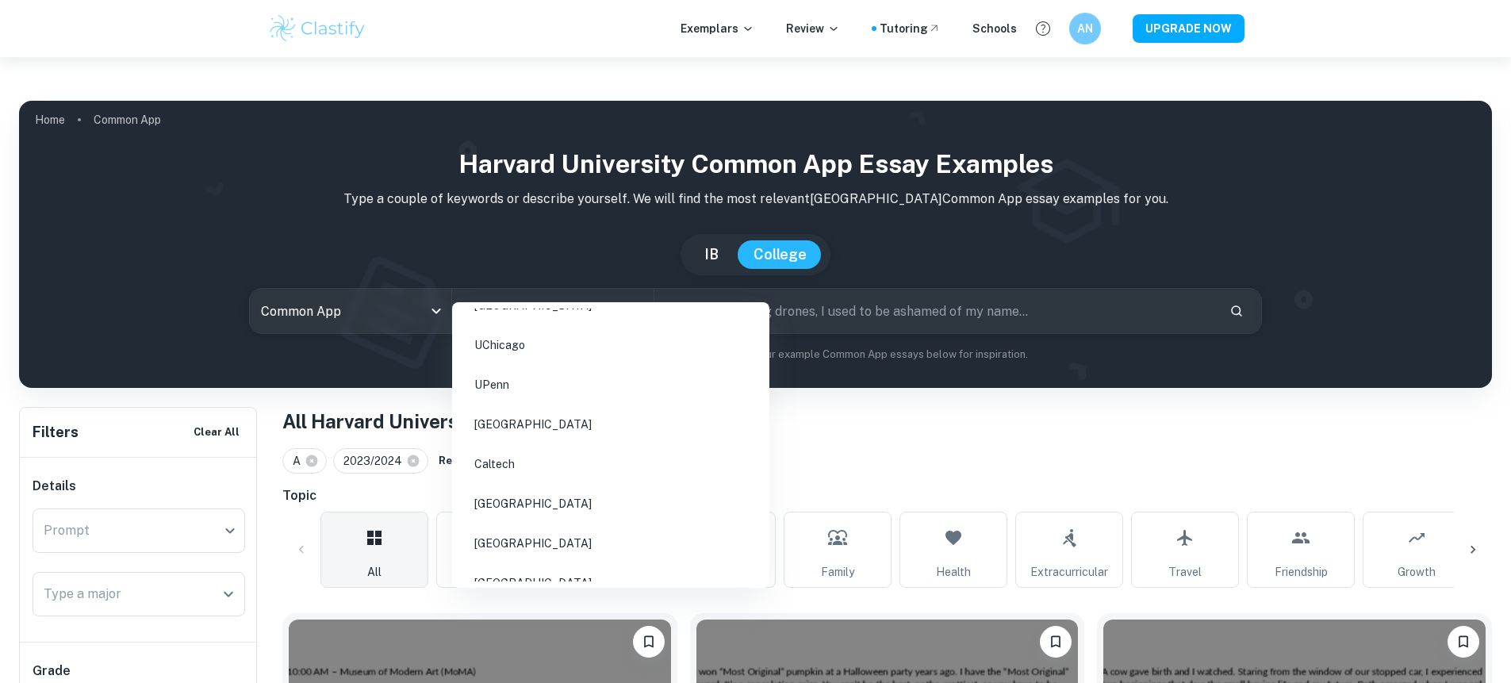
click at [587, 499] on li "[GEOGRAPHIC_DATA]" at bounding box center [611, 504] width 305 height 36
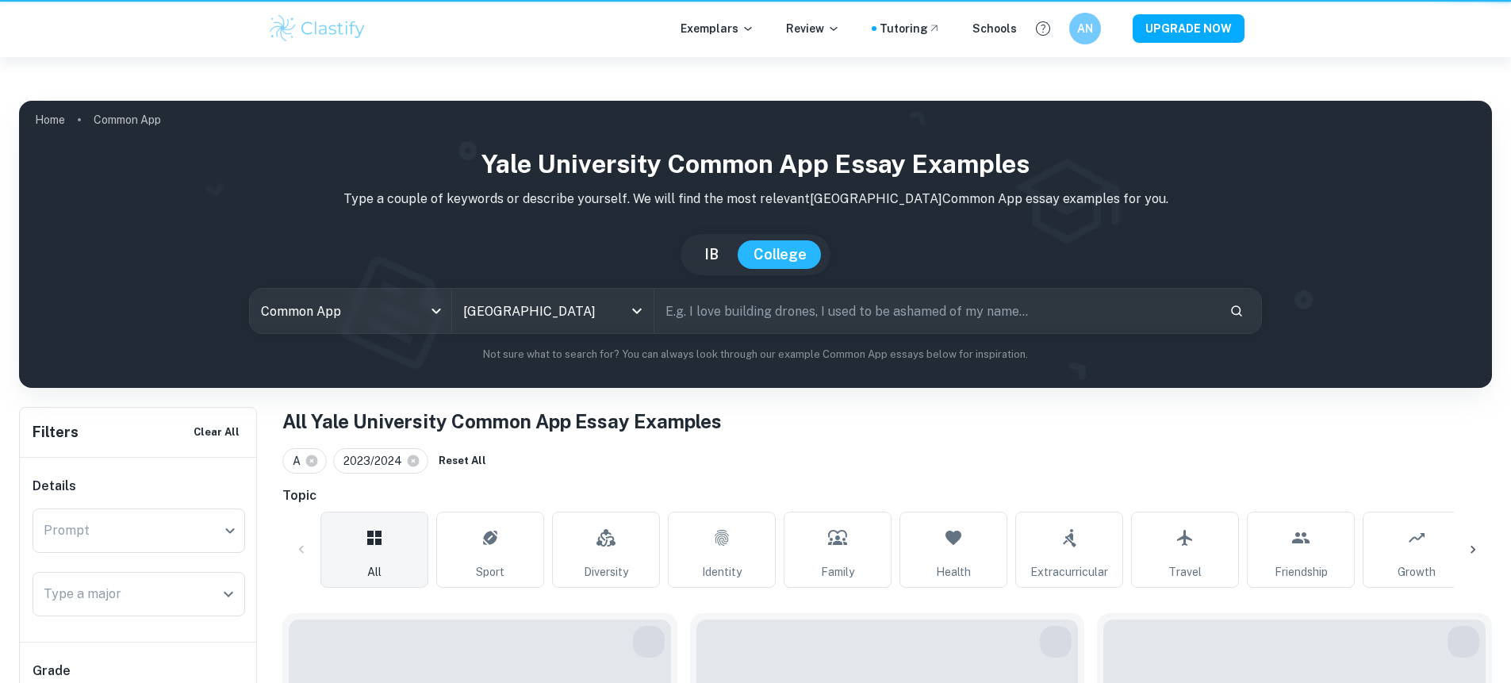
type input "[GEOGRAPHIC_DATA]"
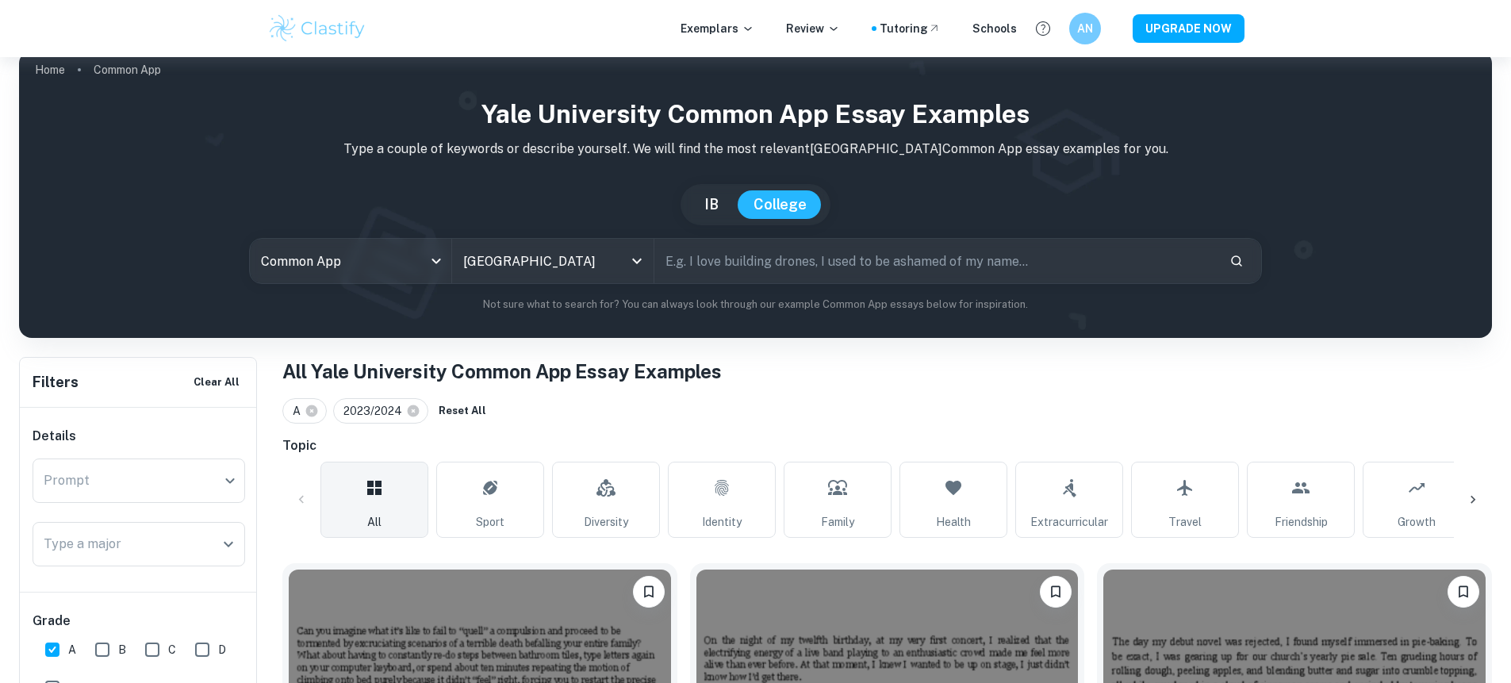
scroll to position [304, 0]
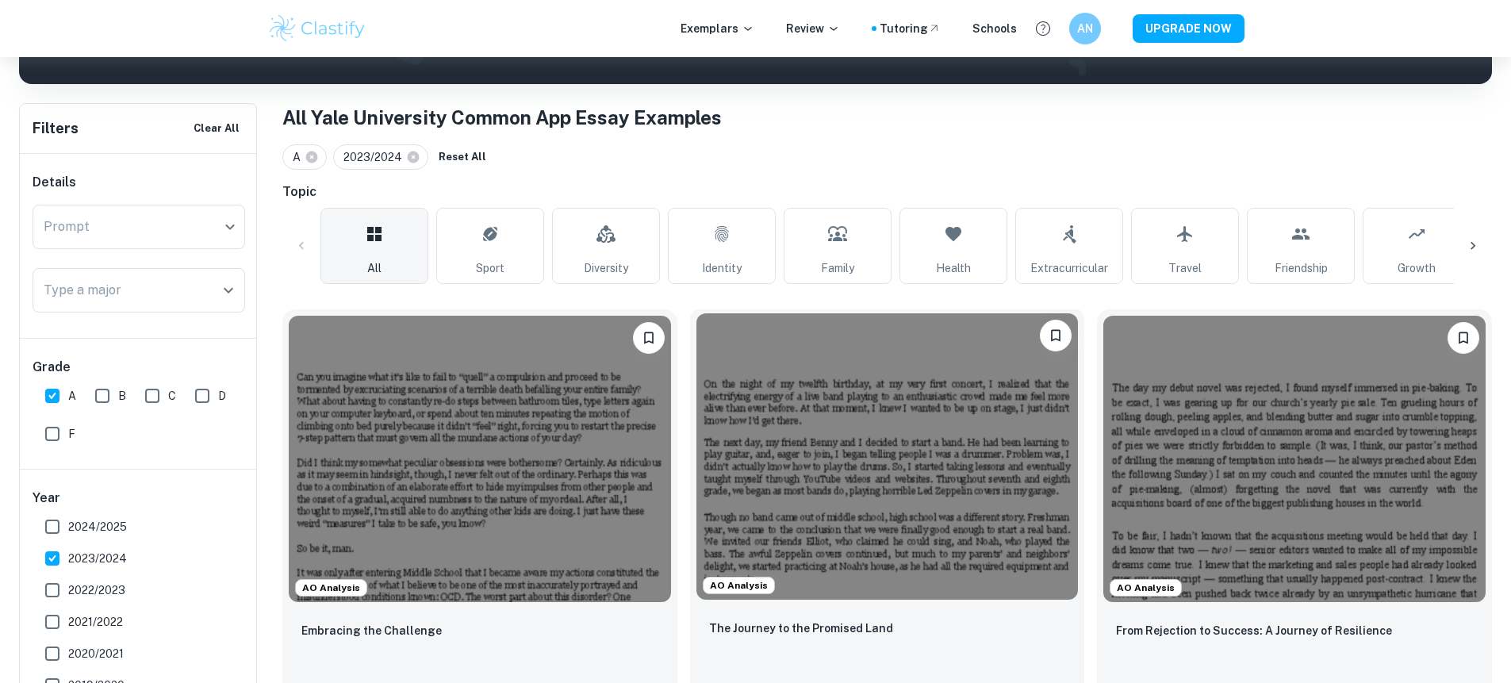
click at [697, 442] on img at bounding box center [888, 456] width 382 height 286
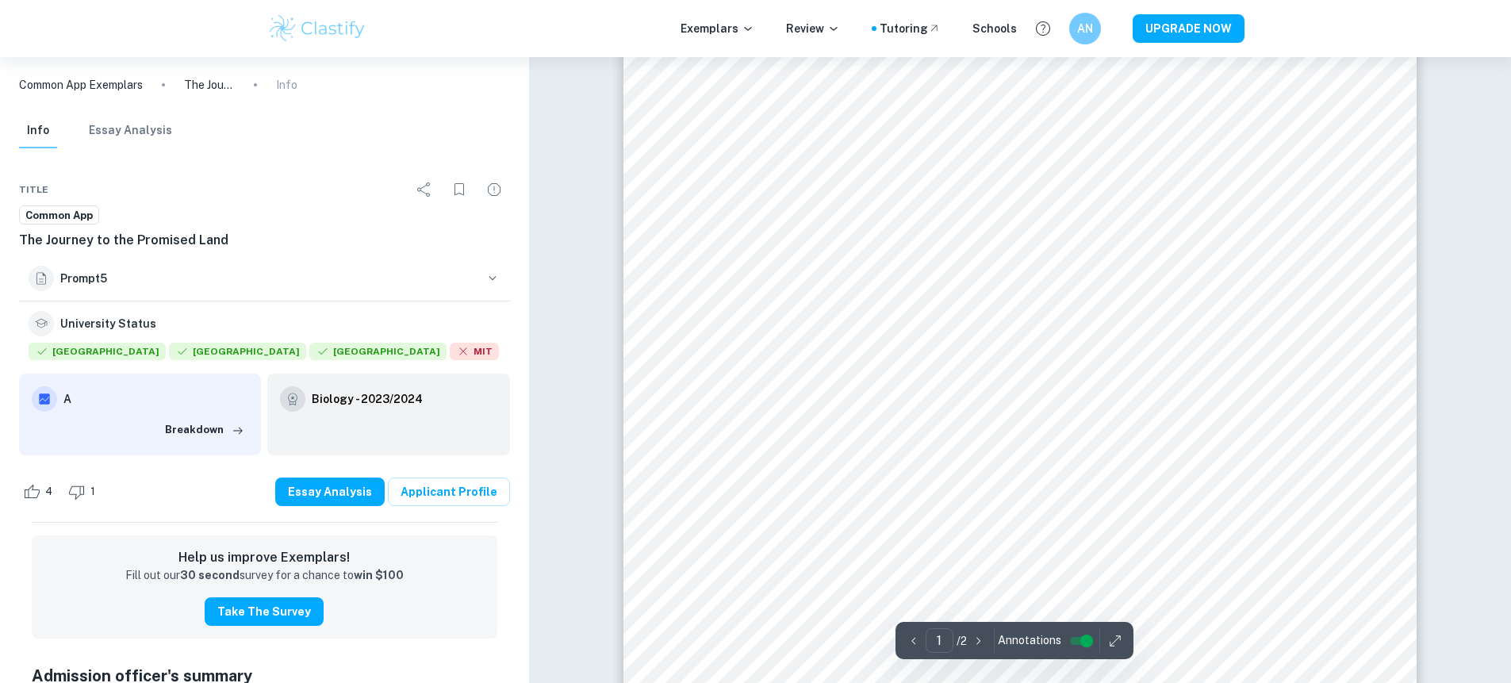
scroll to position [409, 0]
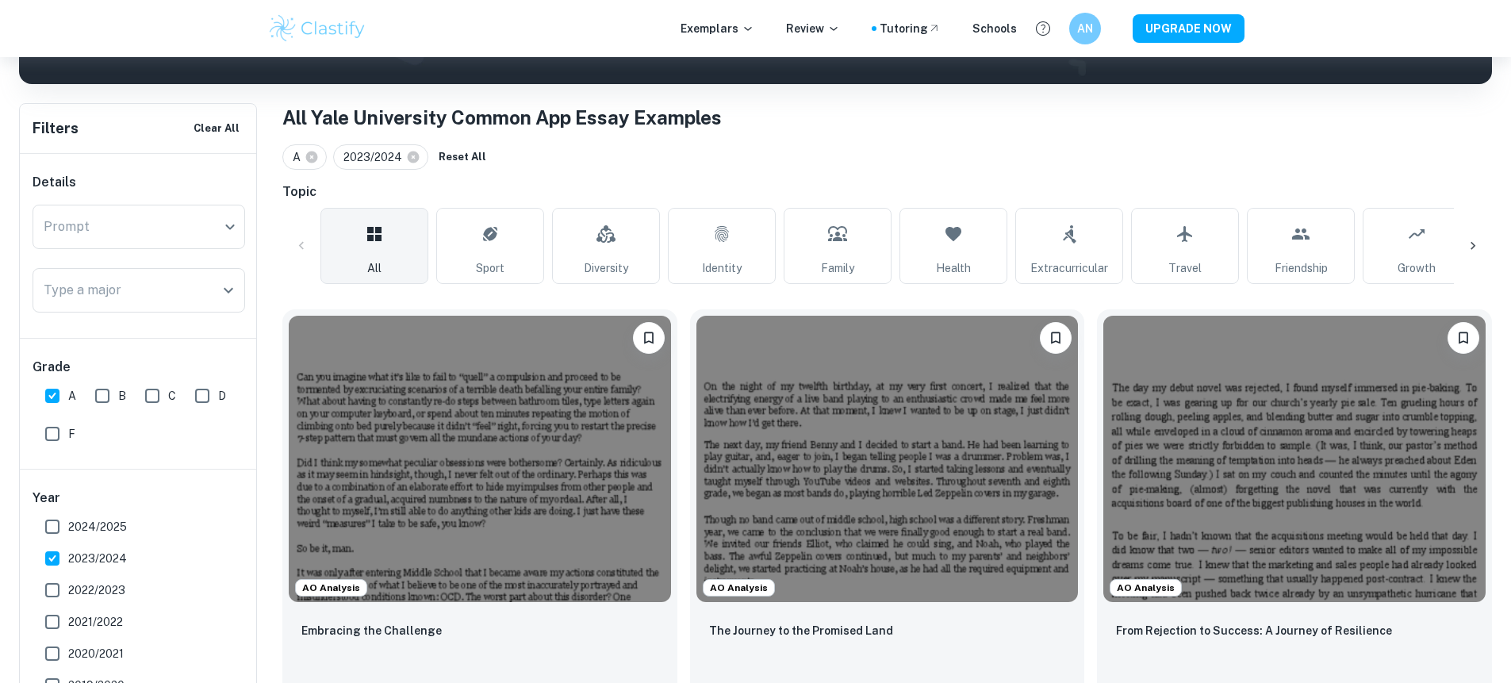
scroll to position [578, 0]
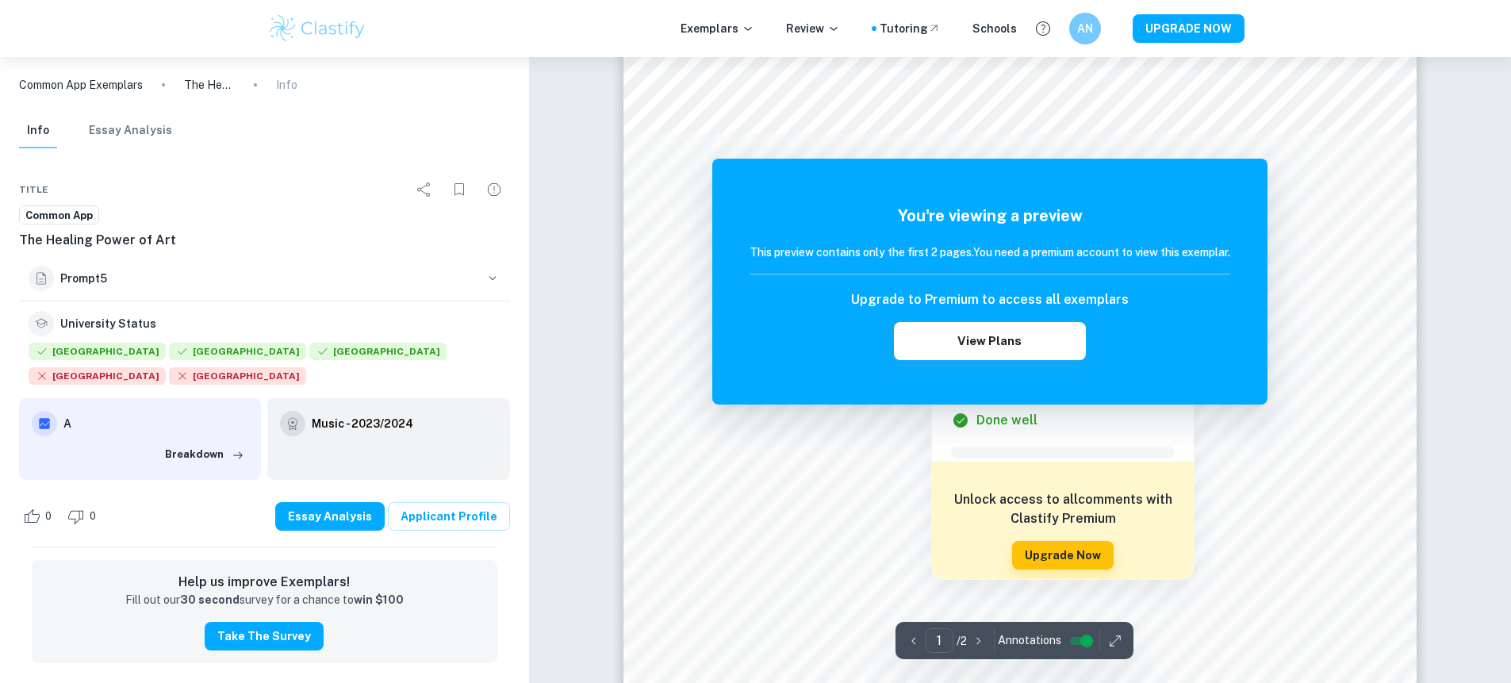
scroll to position [281, 0]
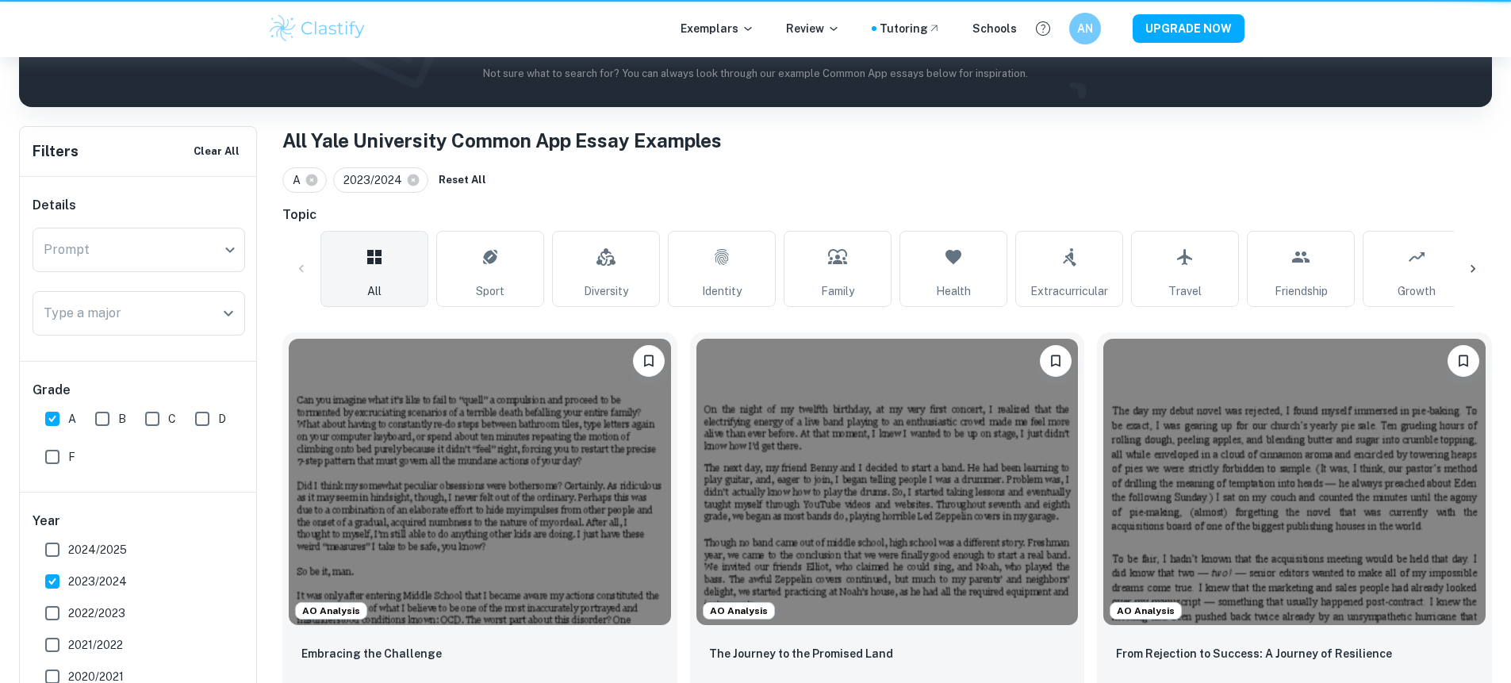
scroll to position [578, 0]
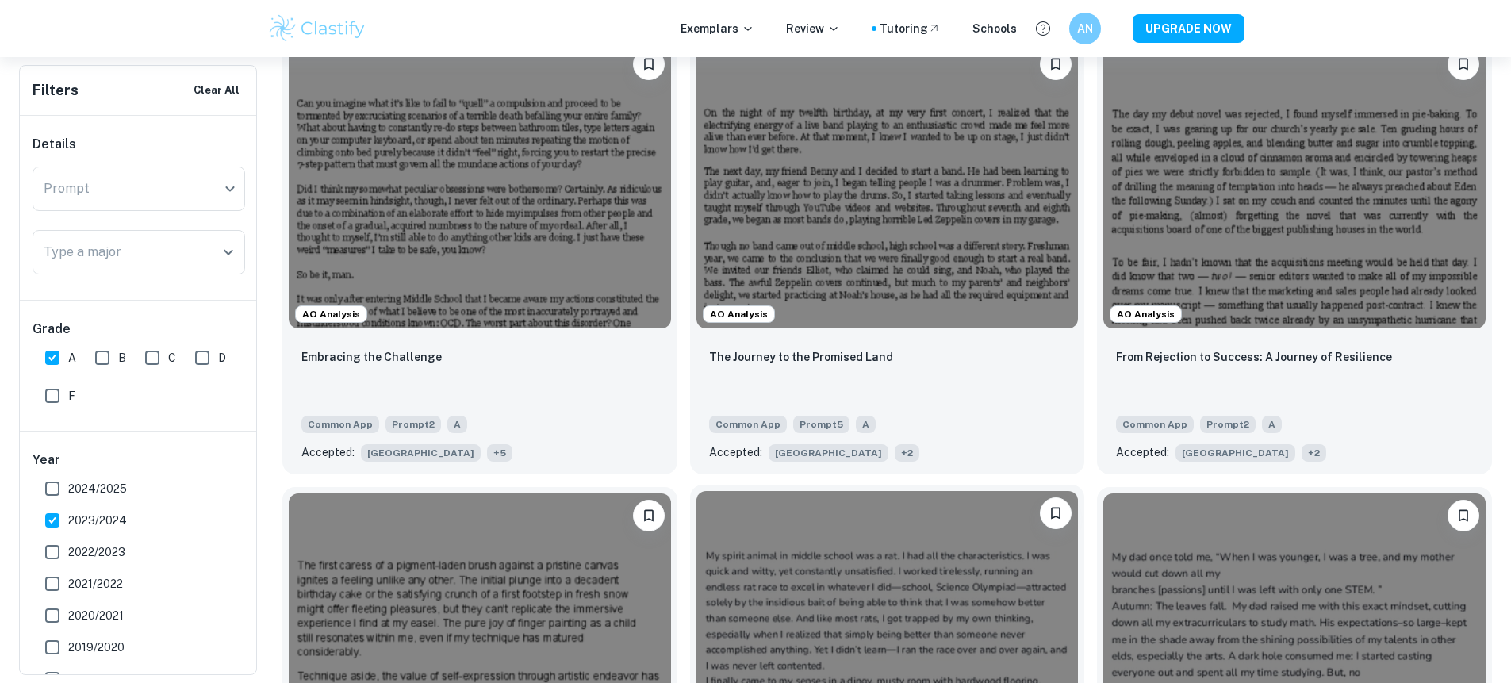
click at [697, 491] on img at bounding box center [888, 634] width 382 height 286
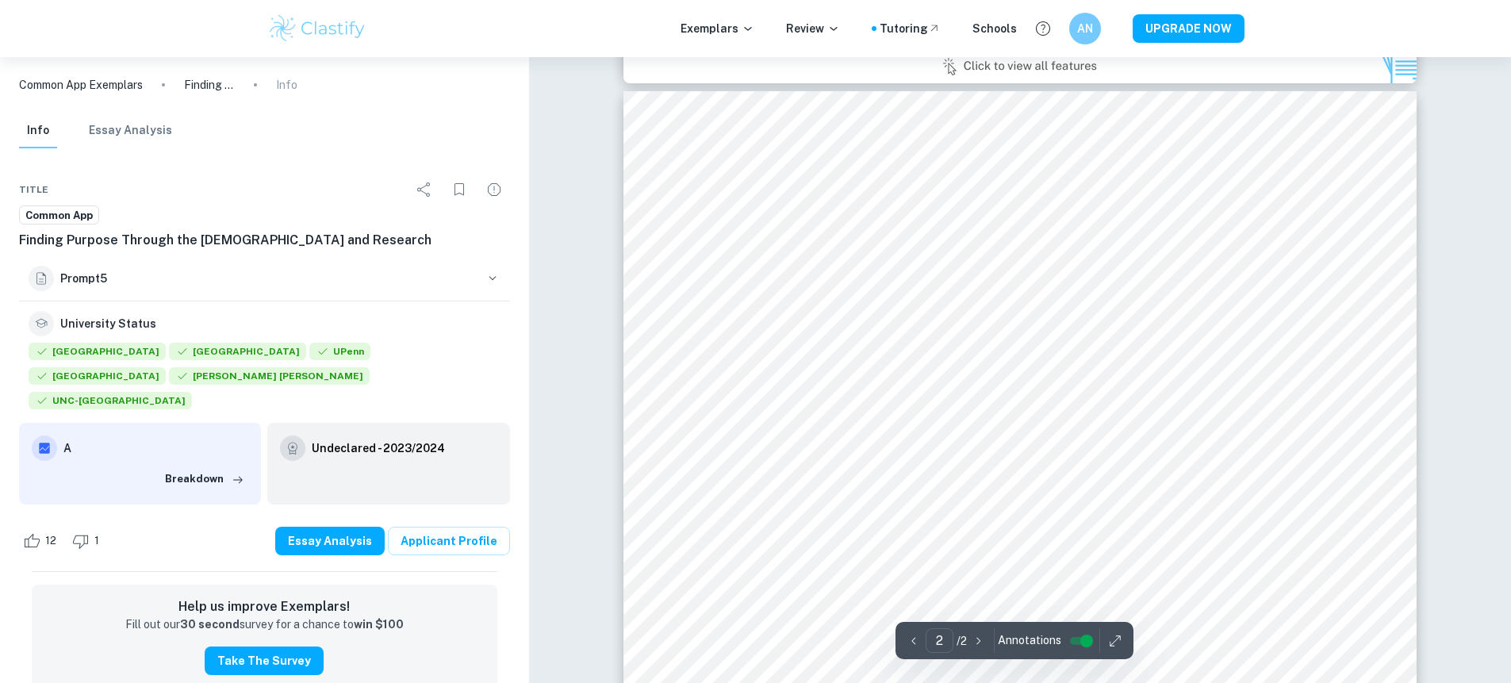
scroll to position [1271, 0]
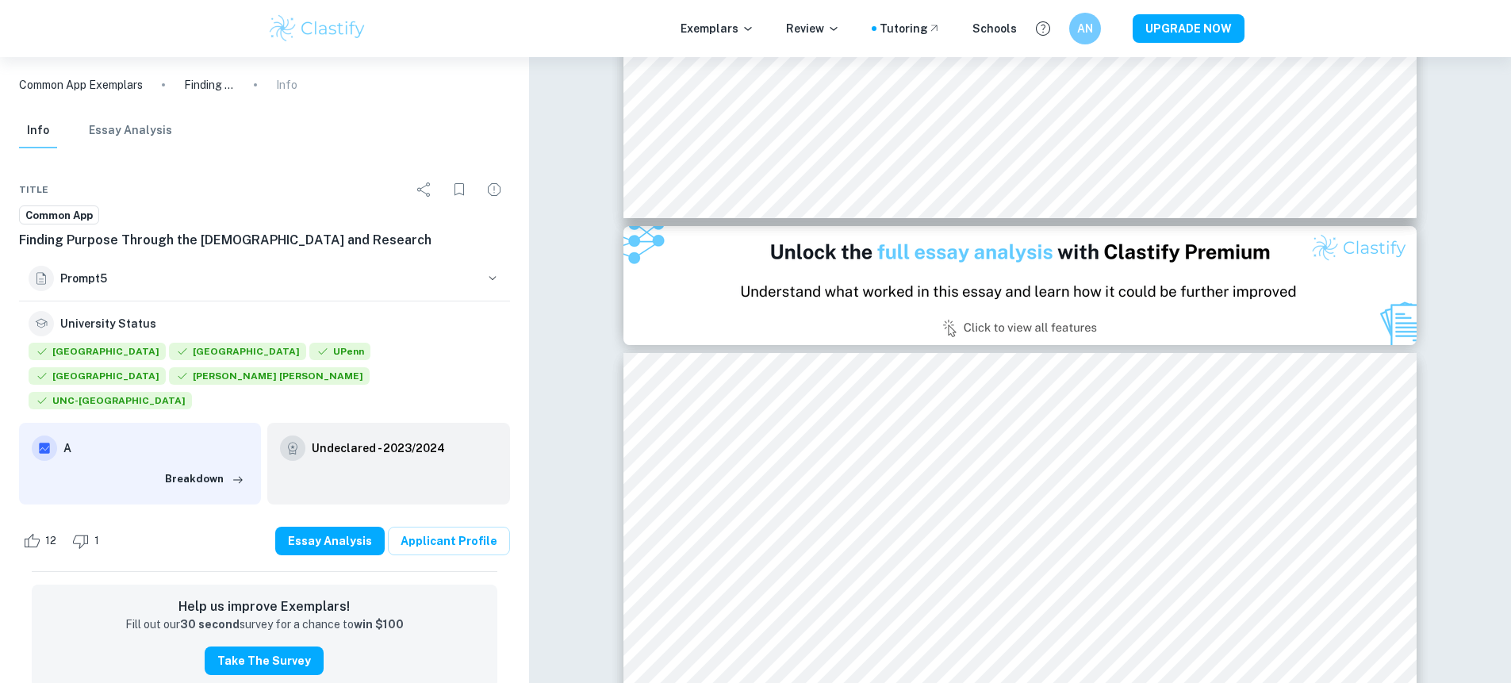
type input "1"
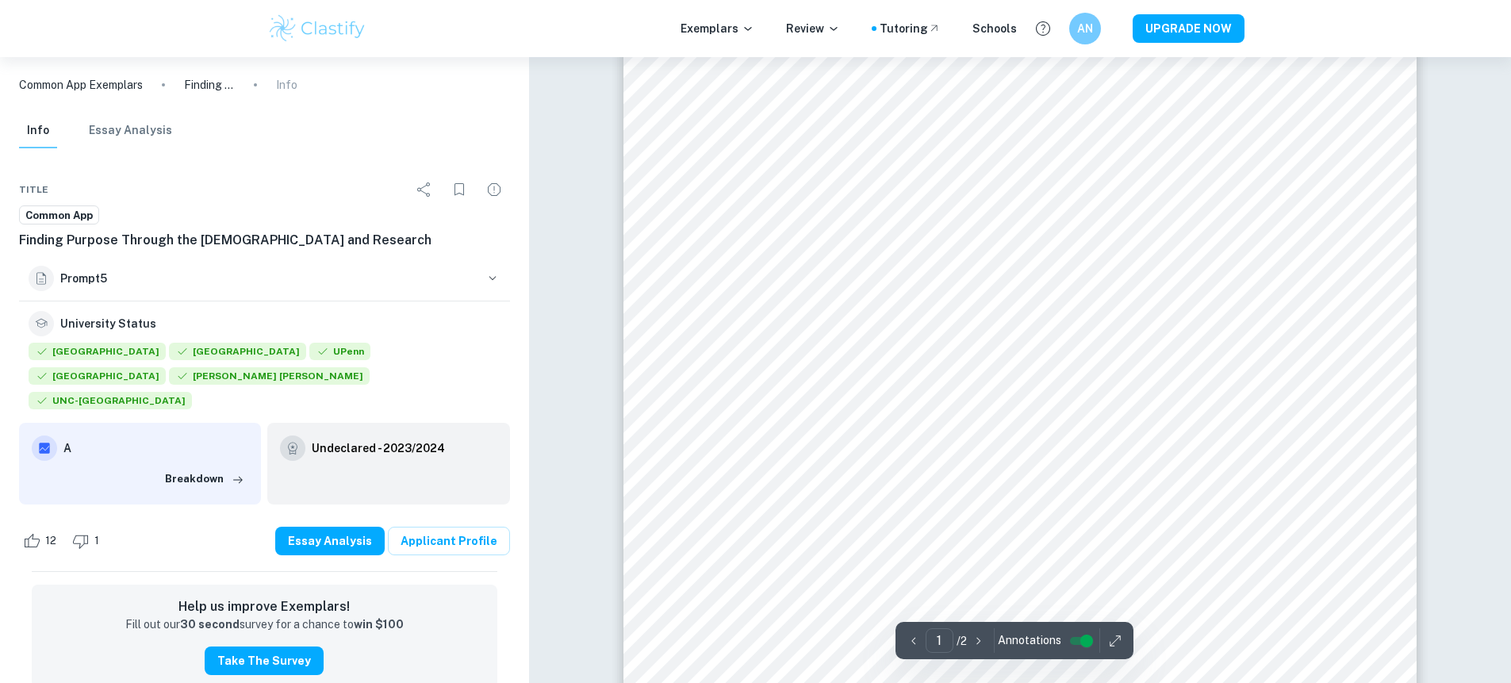
scroll to position [44, 0]
